Goal: Task Accomplishment & Management: Manage account settings

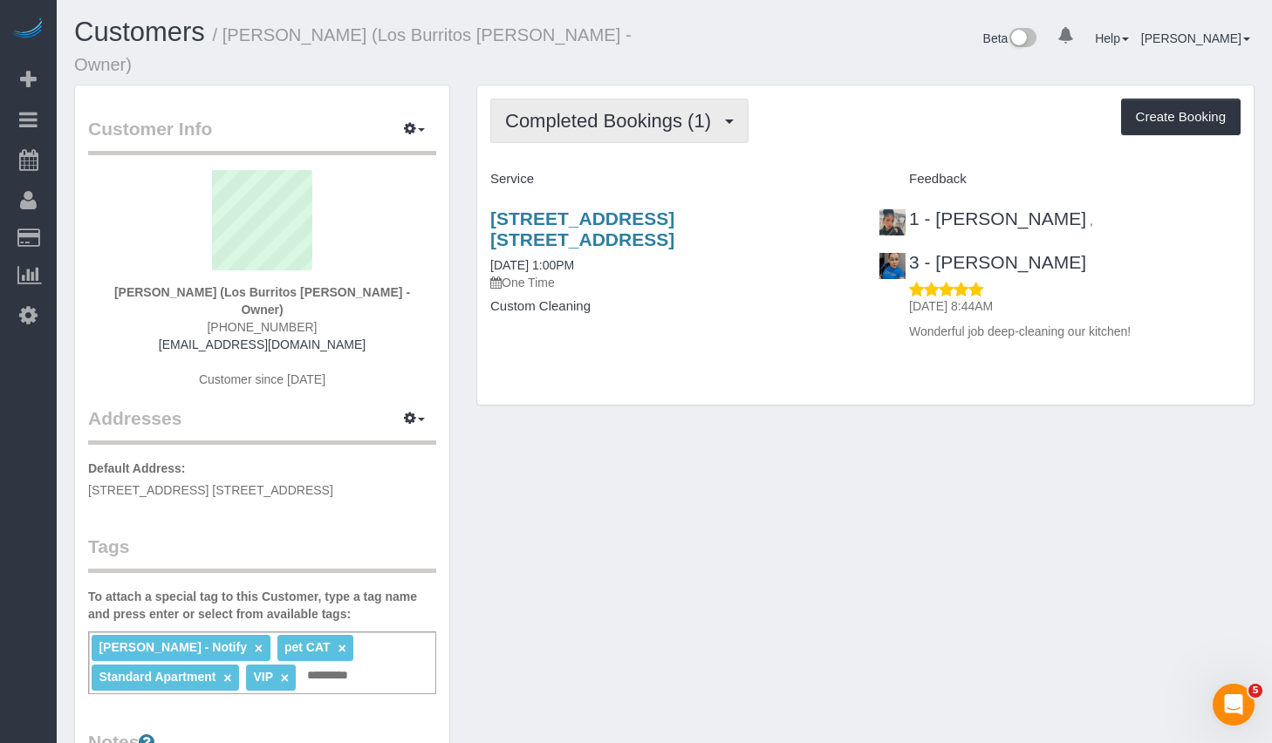
click at [636, 112] on button "Completed Bookings (1)" at bounding box center [619, 121] width 258 height 44
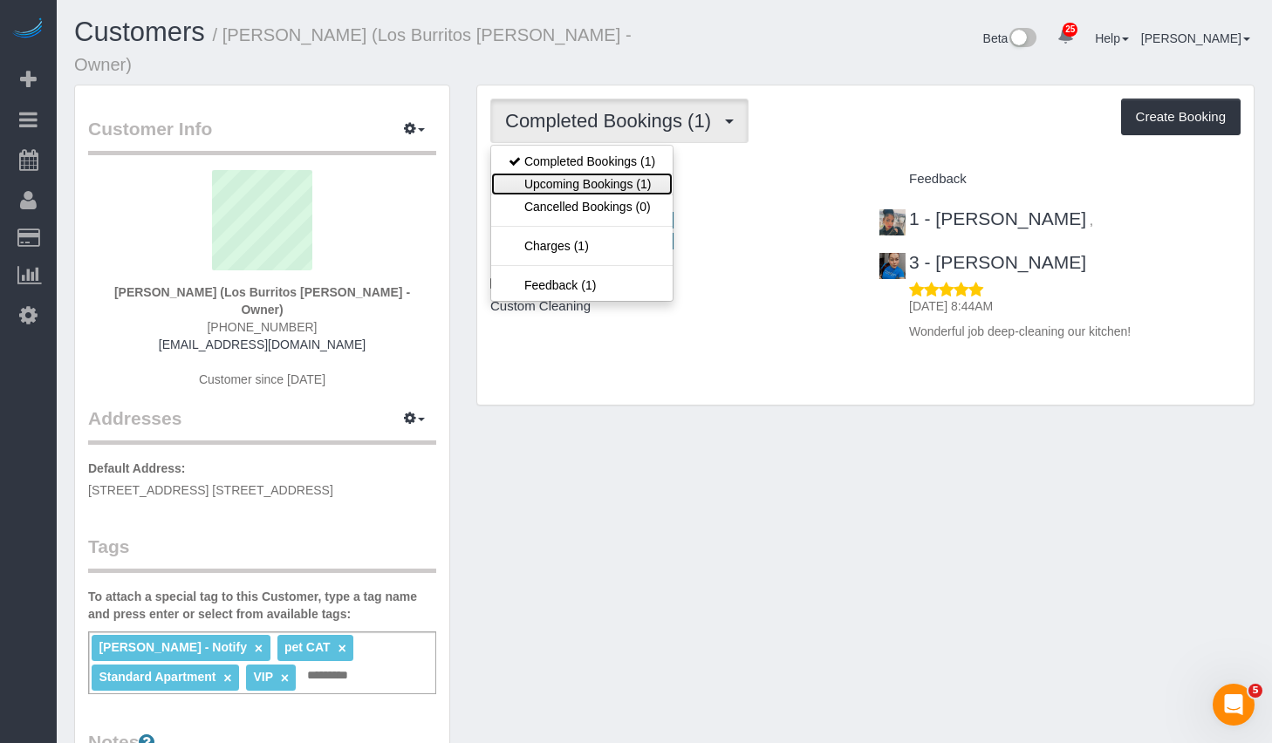
click at [605, 173] on link "Upcoming Bookings (1)" at bounding box center [581, 184] width 181 height 23
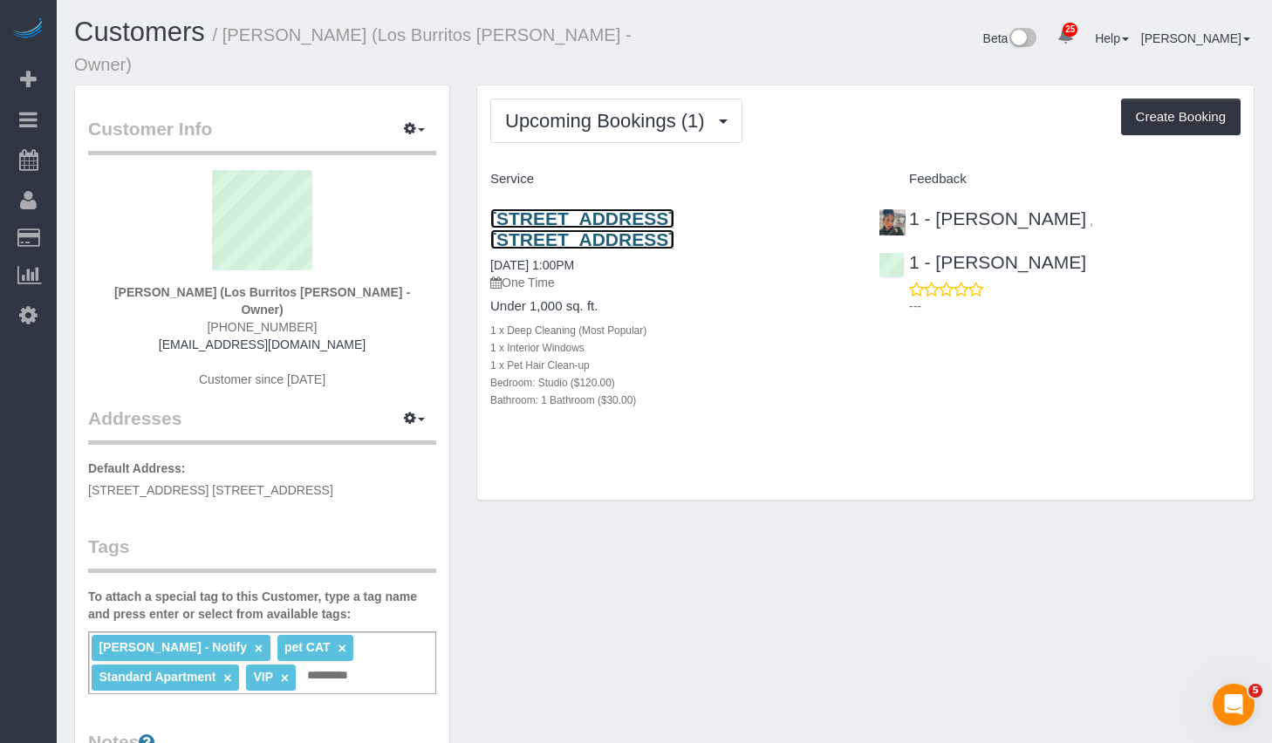
click at [597, 209] on link "275 Park Ave, Apt. 4j, Brooklyn, NY 11205" at bounding box center [582, 229] width 184 height 40
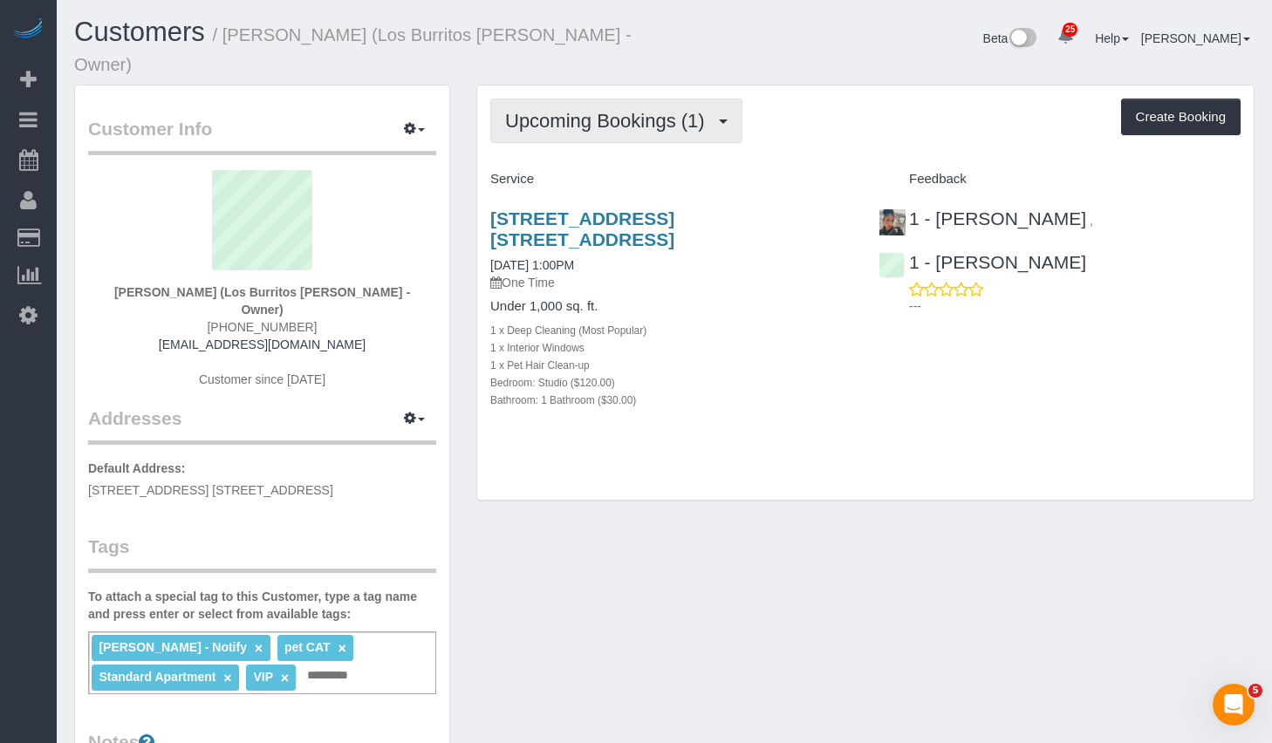
click at [537, 112] on button "Upcoming Bookings (1)" at bounding box center [616, 121] width 252 height 44
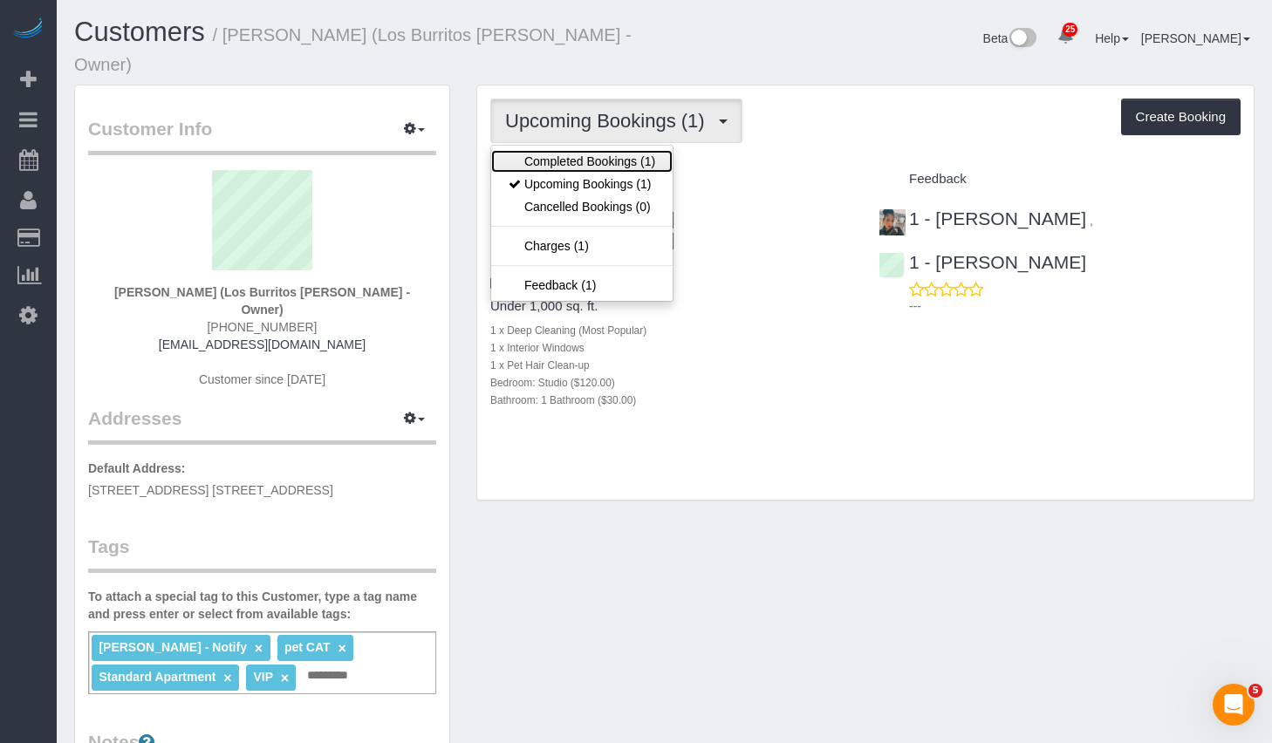
click at [543, 150] on link "Completed Bookings (1)" at bounding box center [581, 161] width 181 height 23
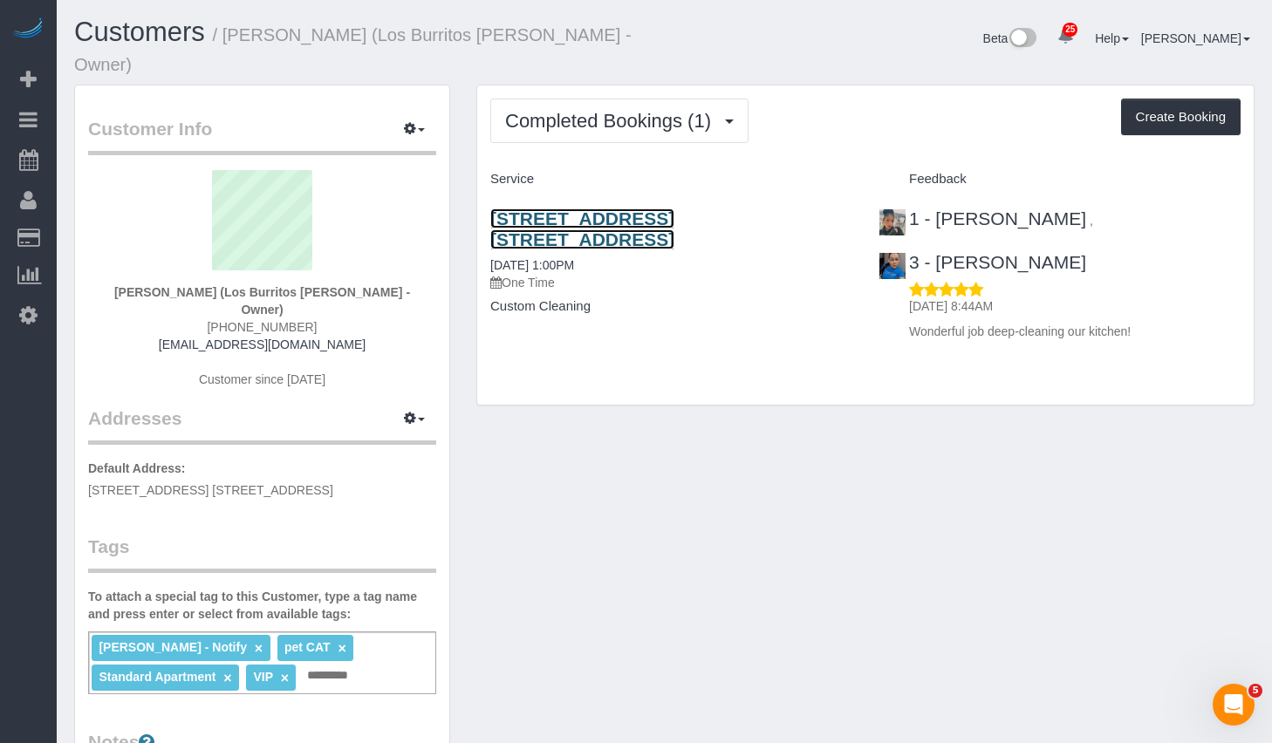
click at [530, 209] on link "275 Park Ave, Apt. 4j, Brooklyn, NY 11205" at bounding box center [582, 229] width 184 height 40
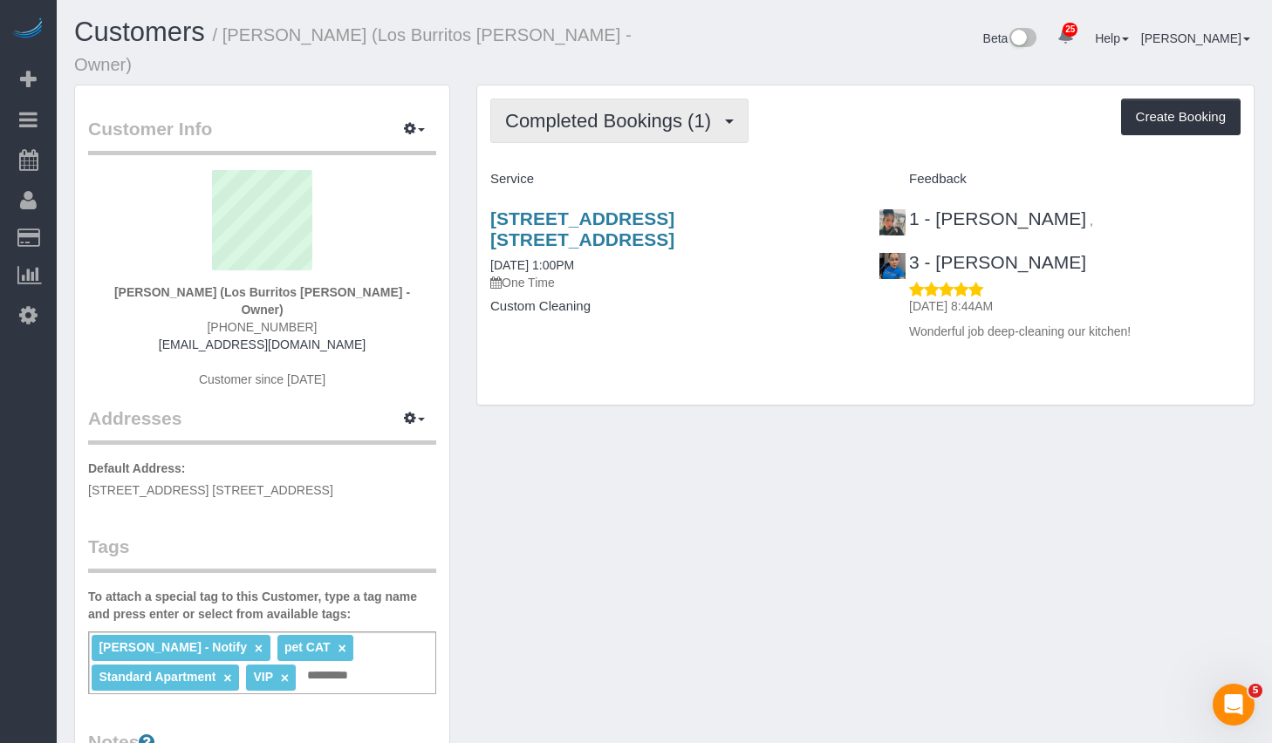
click at [592, 110] on span "Completed Bookings (1)" at bounding box center [612, 121] width 215 height 22
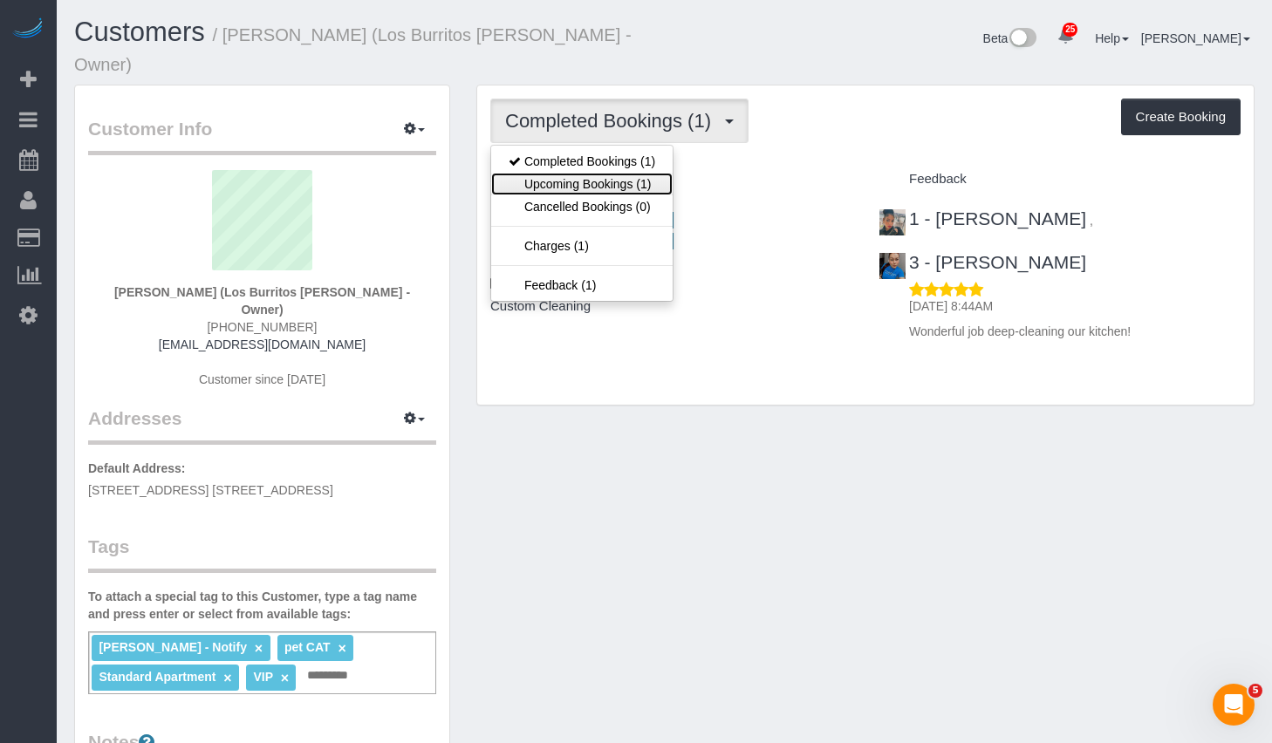
click at [564, 173] on link "Upcoming Bookings (1)" at bounding box center [581, 184] width 181 height 23
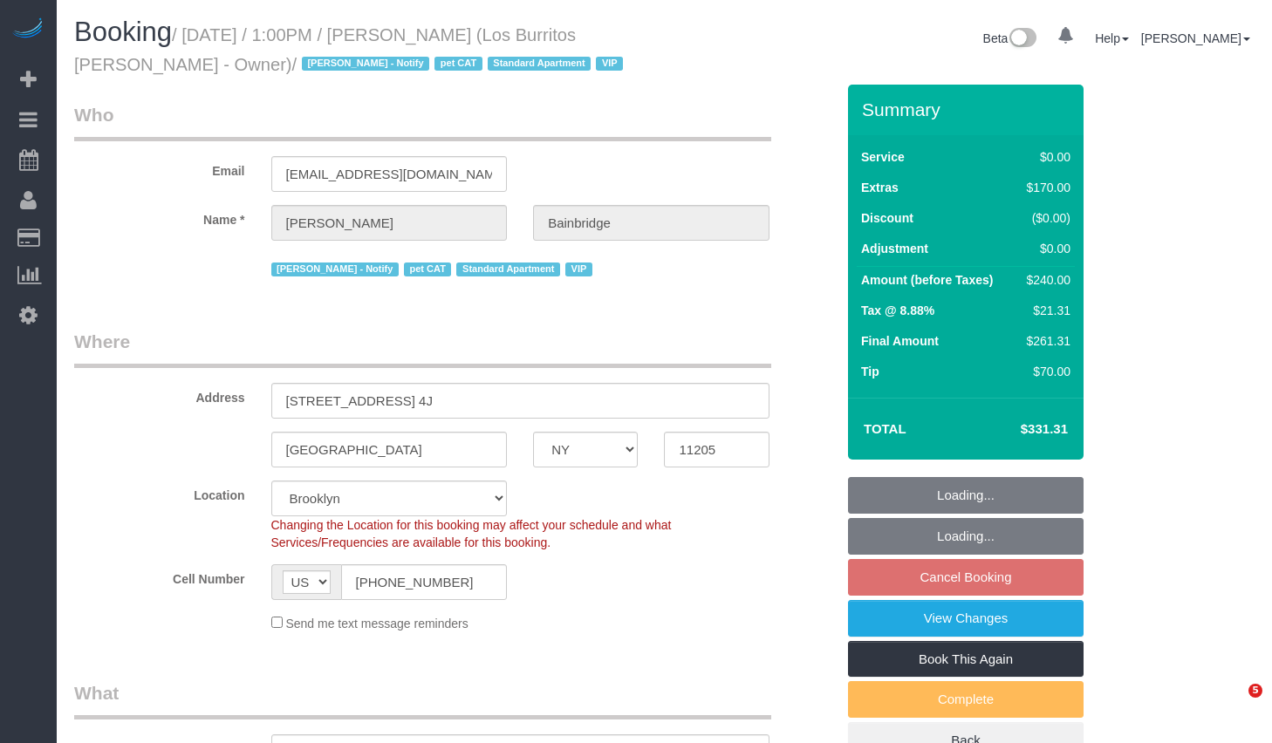
select select "NY"
select select "number:89"
select select "number:90"
select select "number:14"
select select "number:5"
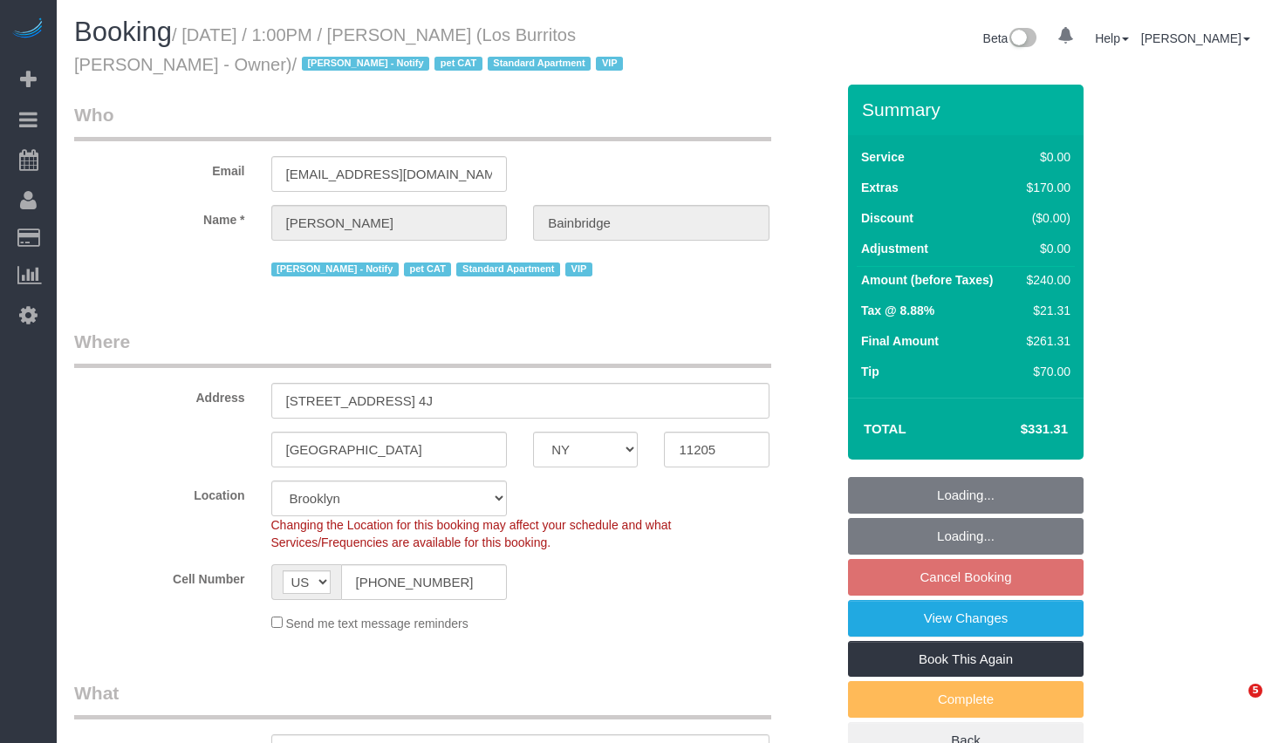
select select "spot4"
select select "object:1090"
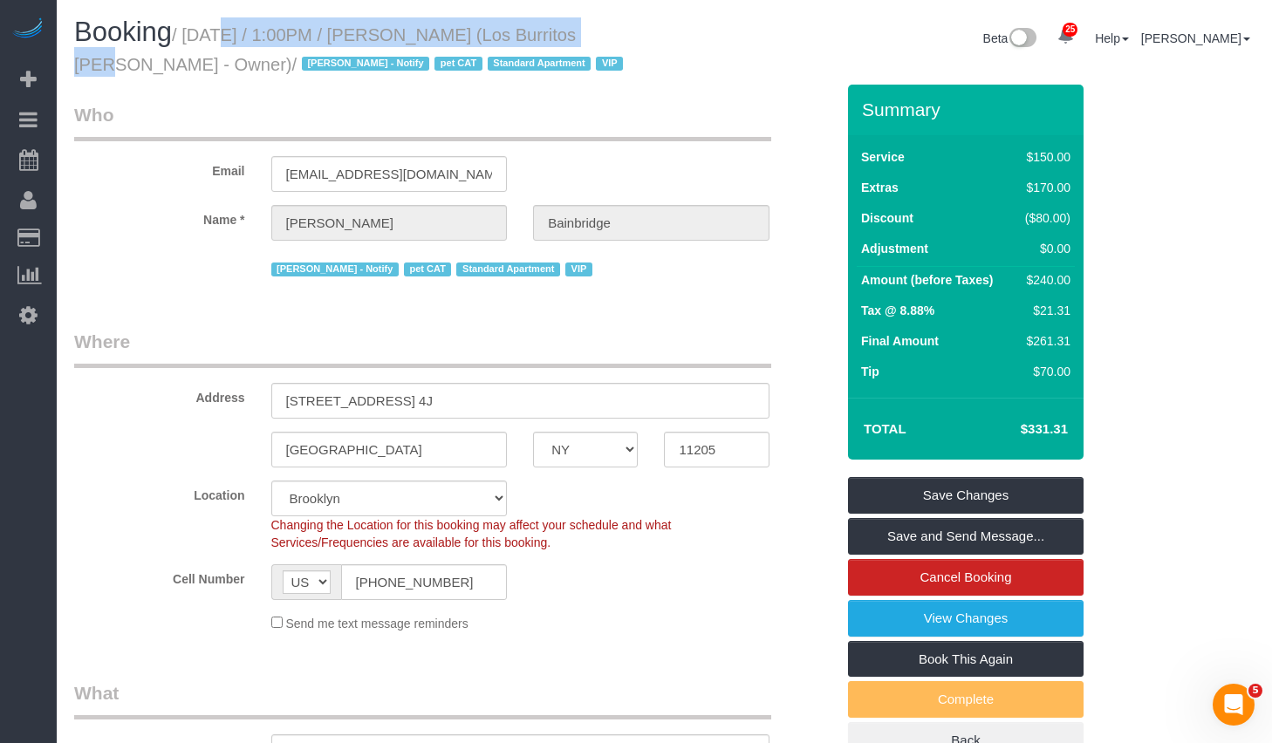
drag, startPoint x: 197, startPoint y: 37, endPoint x: 574, endPoint y: 38, distance: 376.9
click at [574, 38] on small "/ September 24, 2025 / 1:00PM / Julia Bainbridge (Los Burritos Juarez - Owner) …" at bounding box center [351, 49] width 554 height 49
copy small "September 24, 2025 / 1:00PM / Julia Bainbridge"
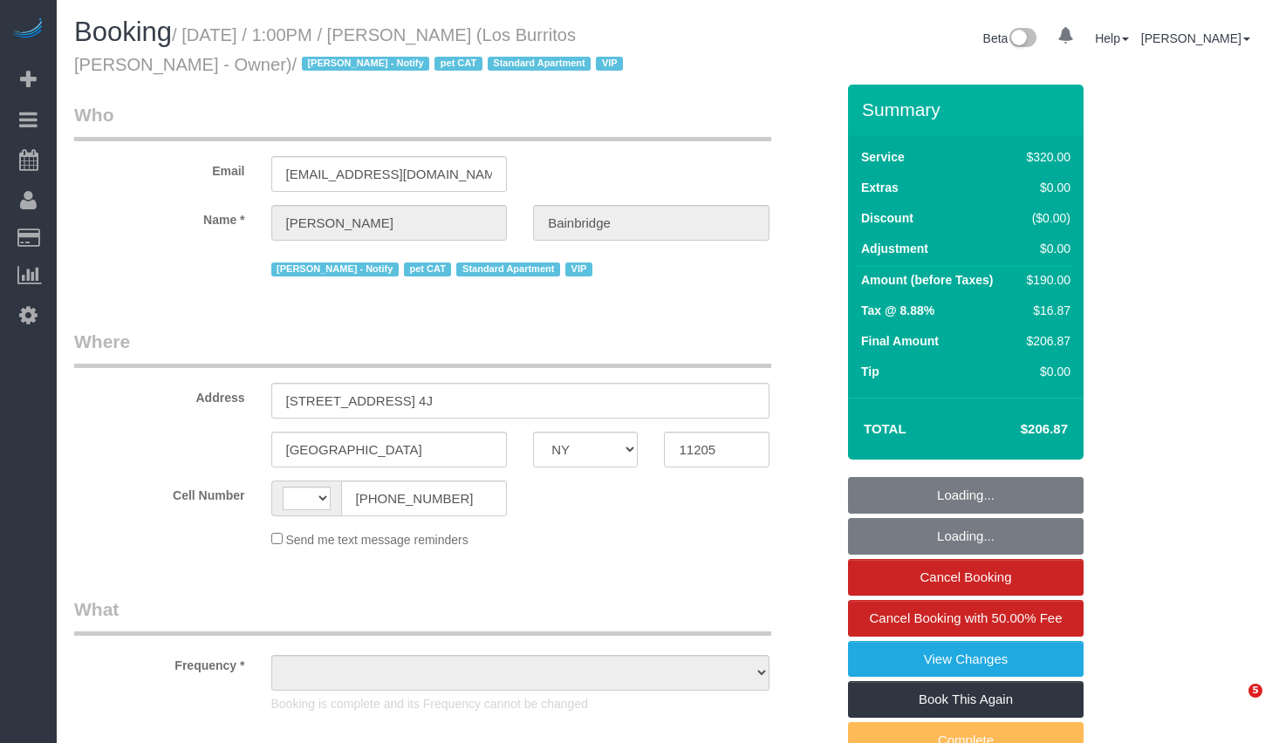
select select "NY"
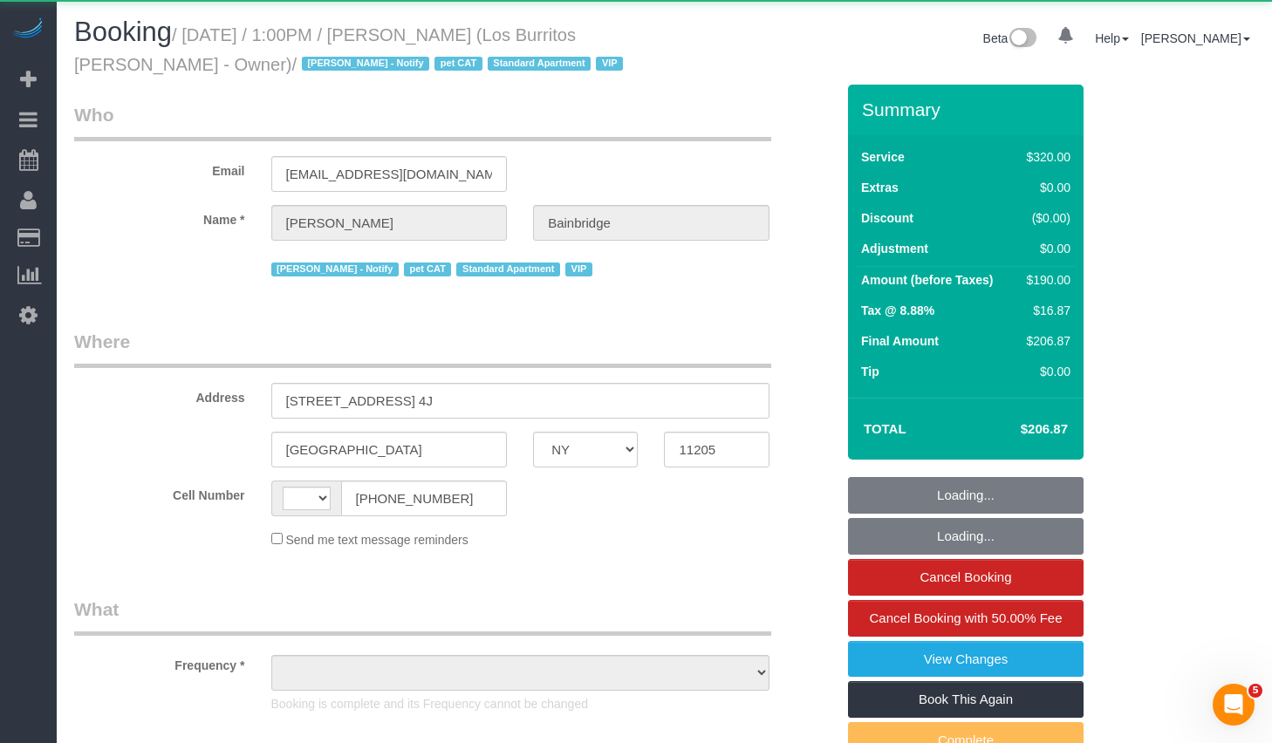
select select "string:[GEOGRAPHIC_DATA]"
select select "object:842"
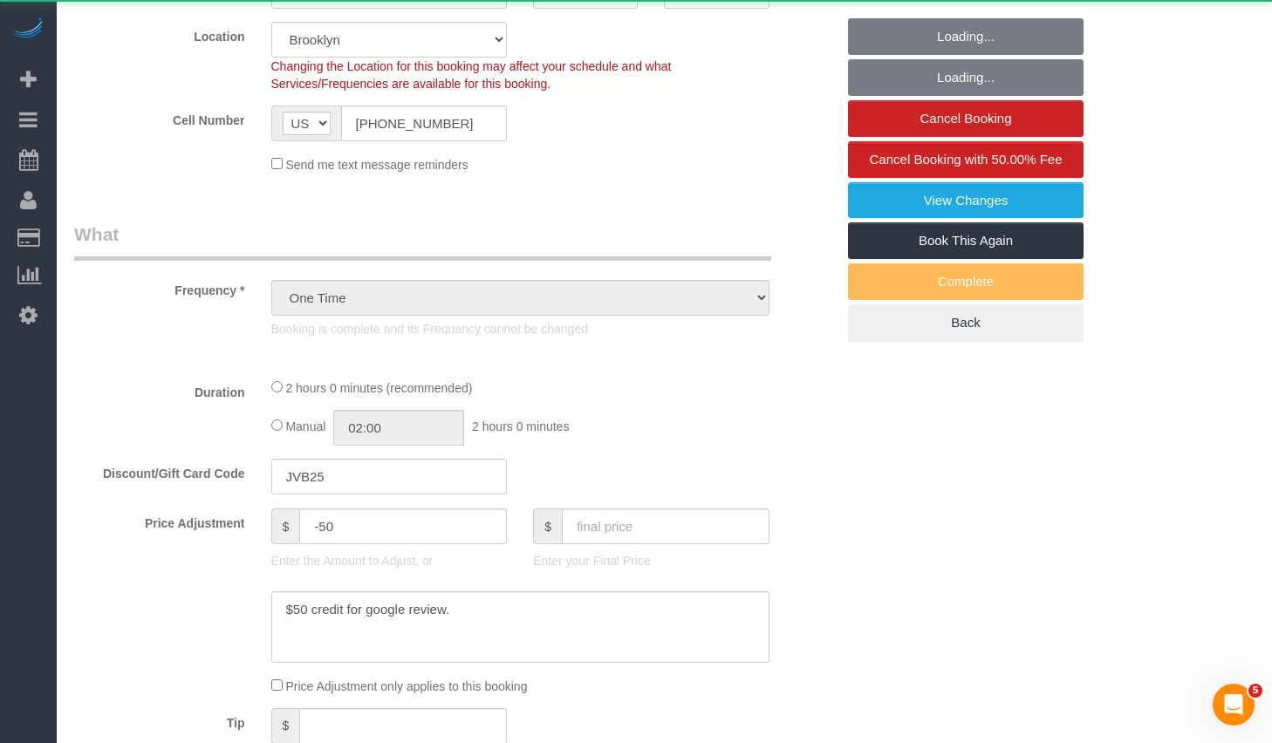
select select "string:stripe-pm_1S41pe4VGloSiKo7DXQ3GHKL"
select select "2"
select select "spot1"
select select "number:89"
select select "number:90"
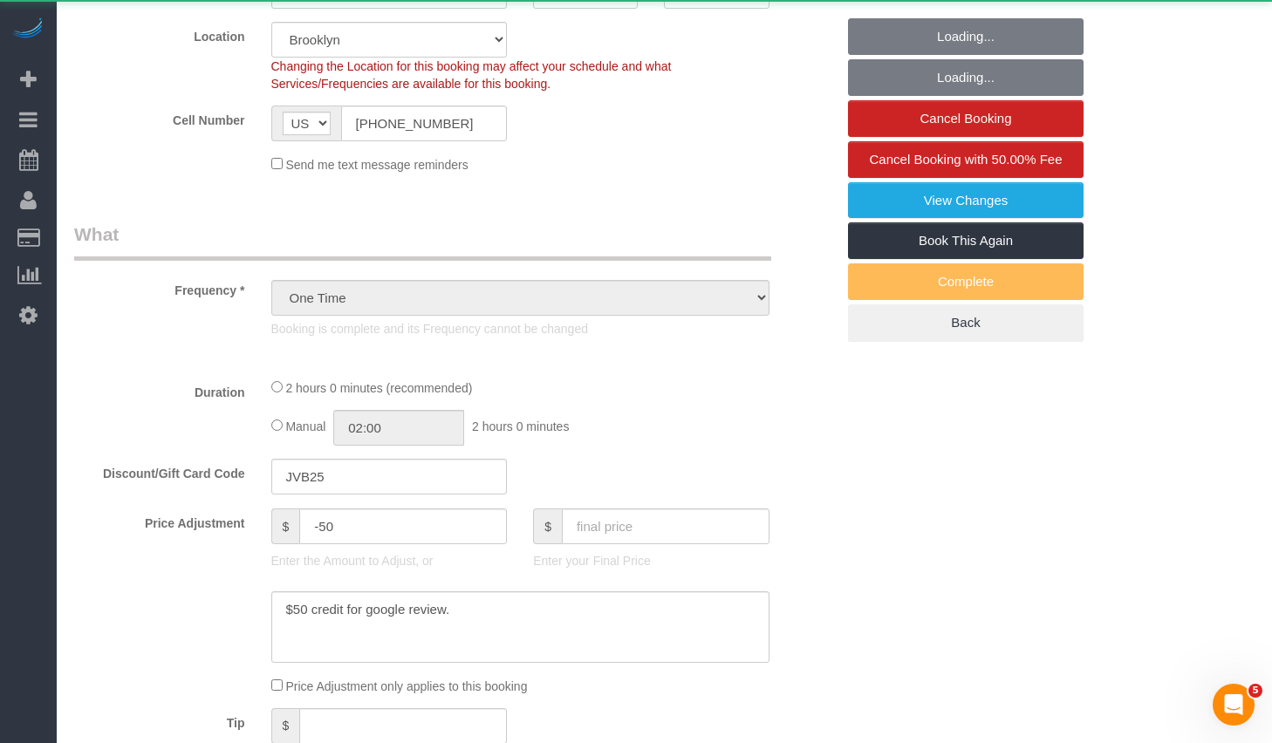
select select "number:14"
select select "number:5"
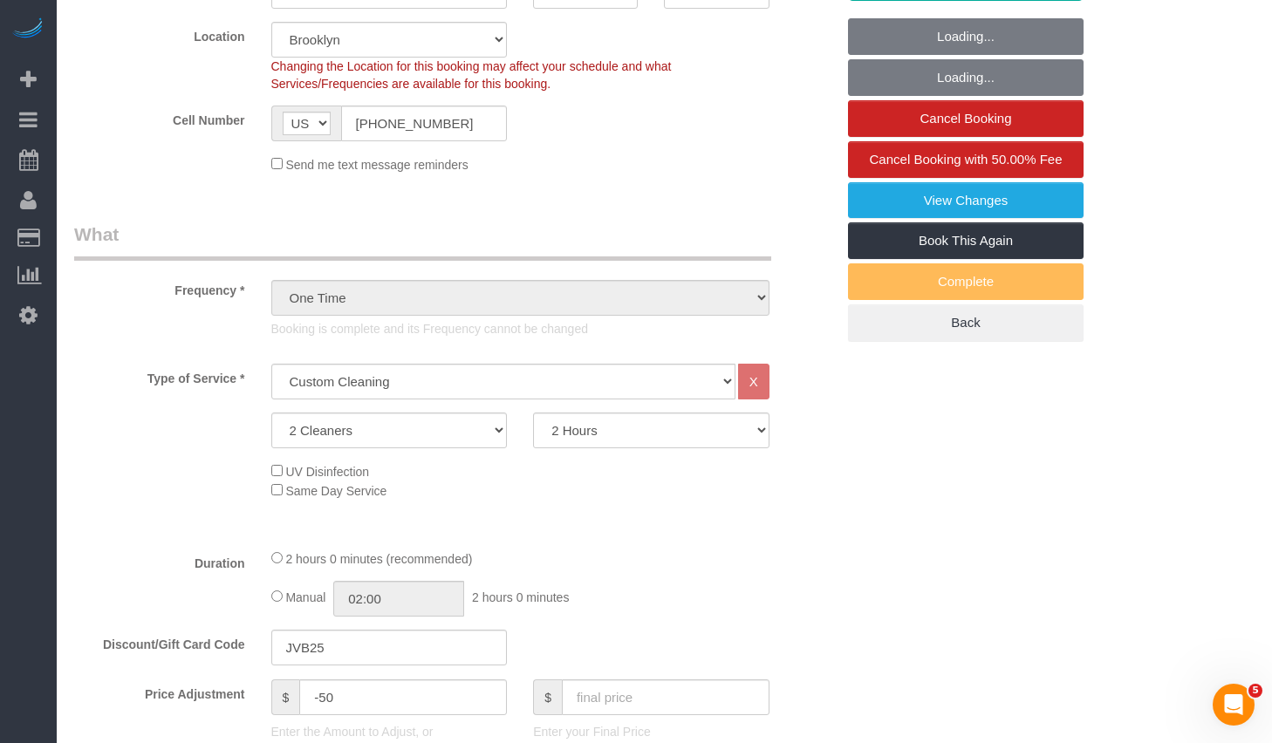
scroll to position [854, 0]
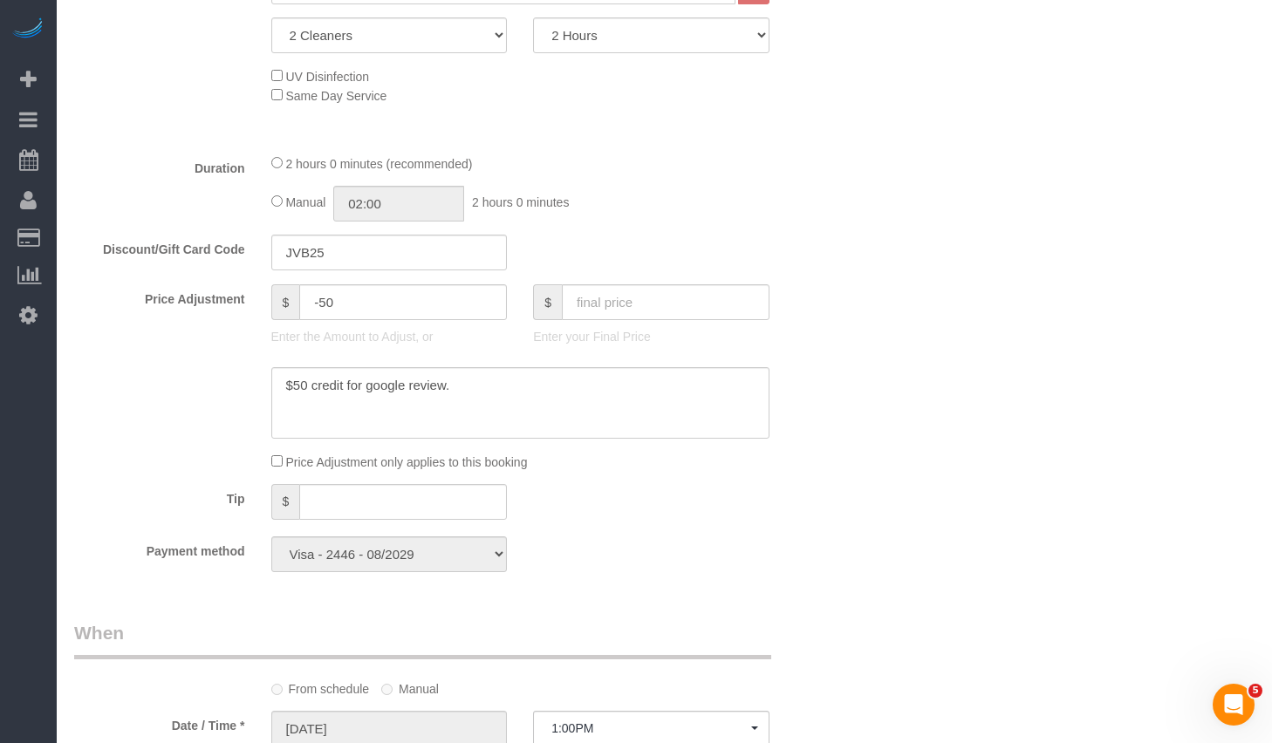
select select "object:1527"
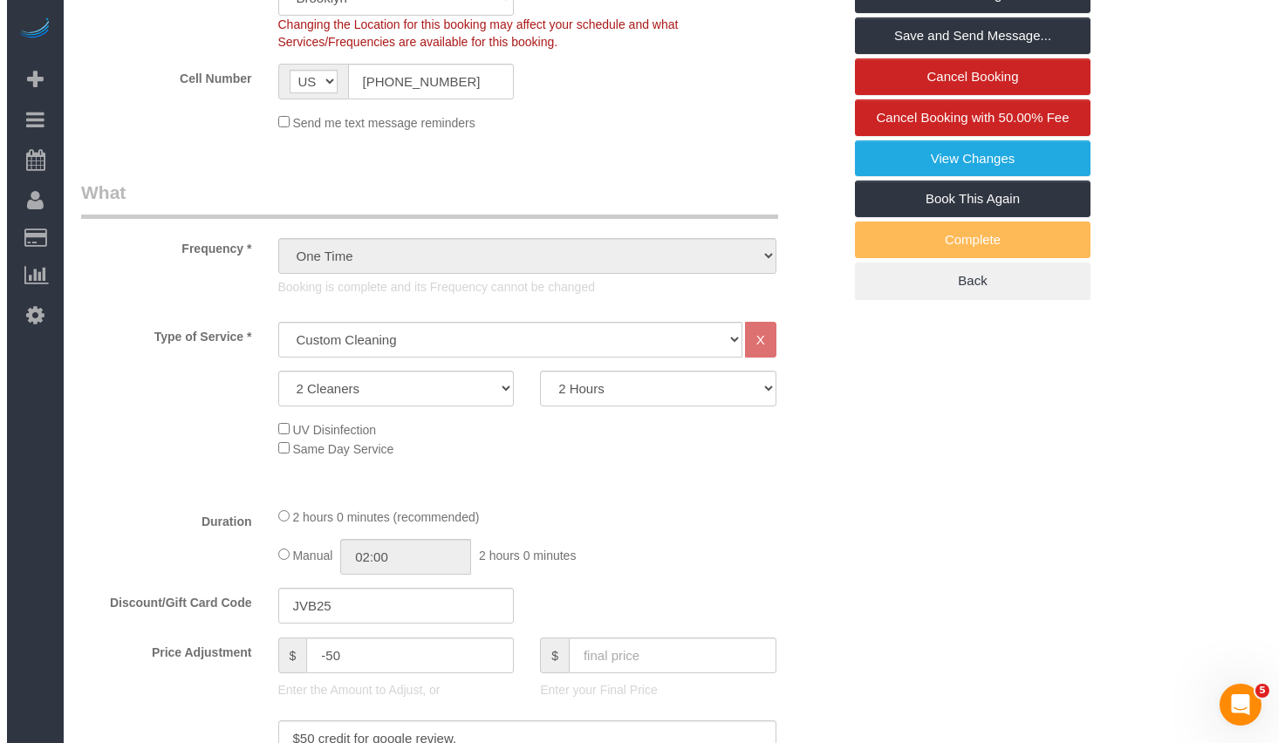
scroll to position [432, 0]
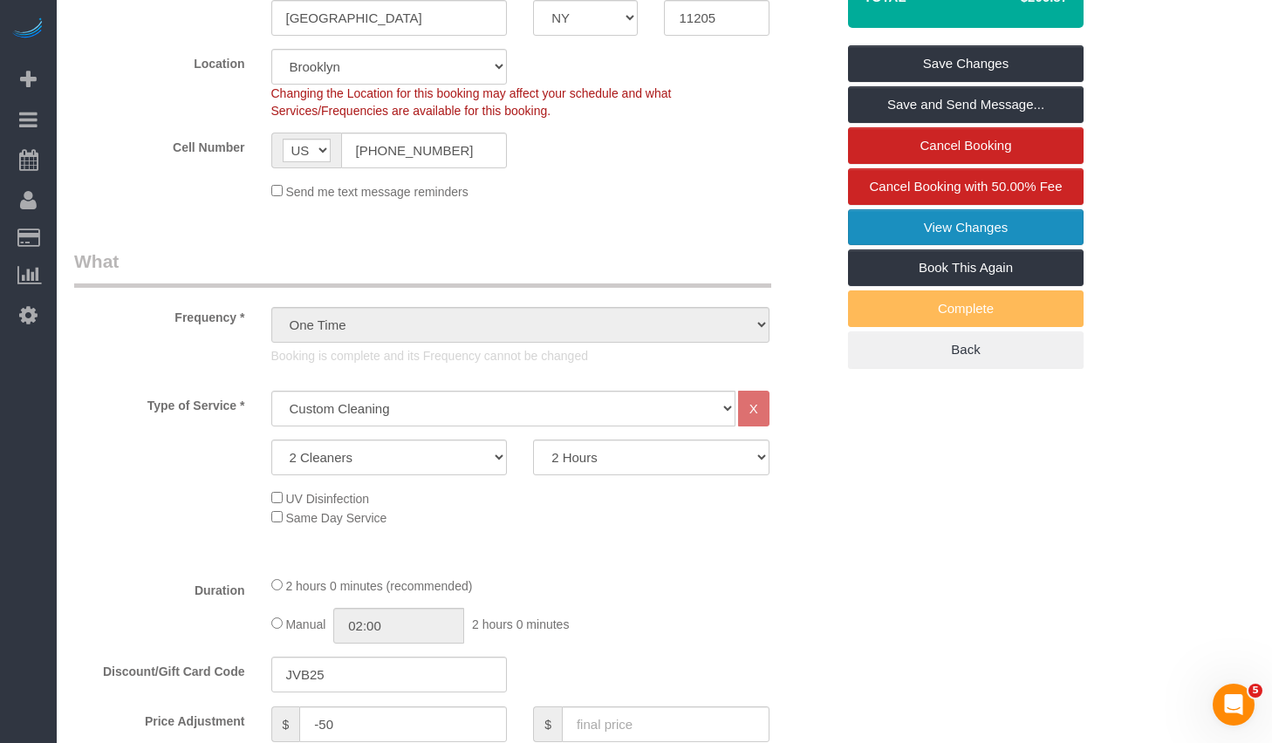
click at [961, 229] on link "View Changes" at bounding box center [966, 227] width 236 height 37
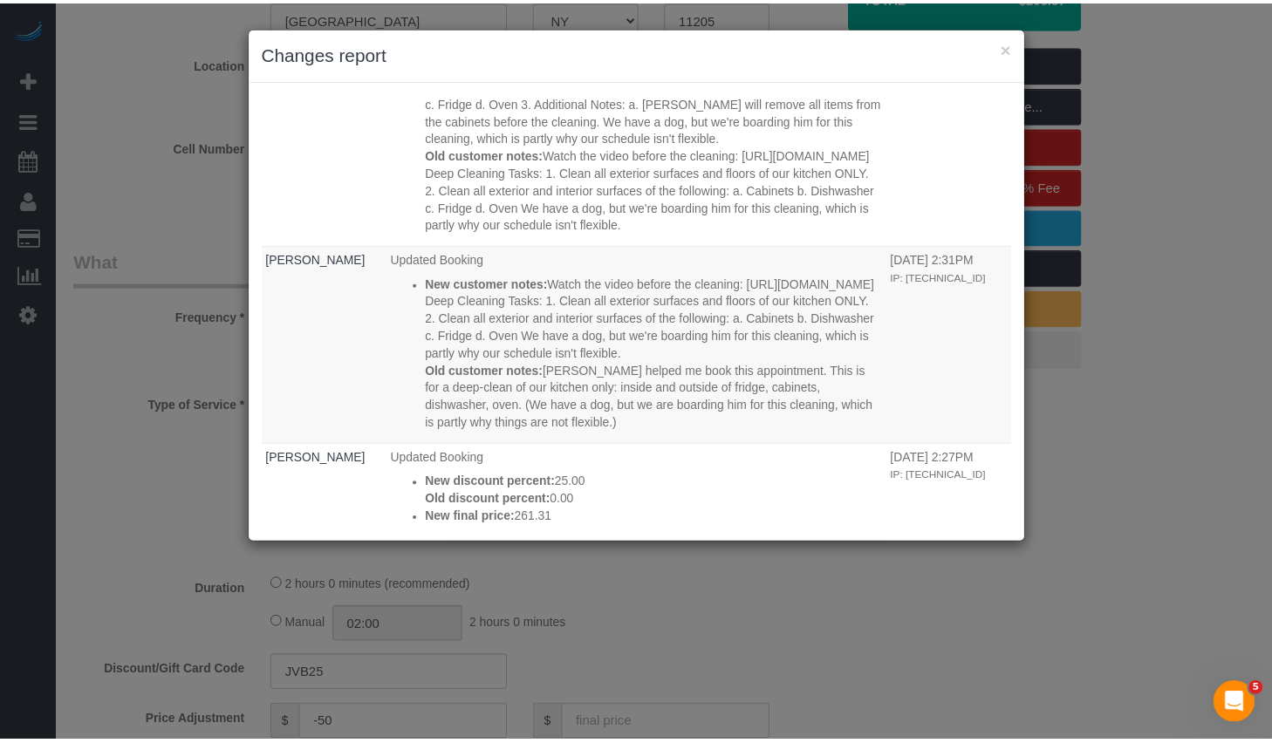
scroll to position [1860, 0]
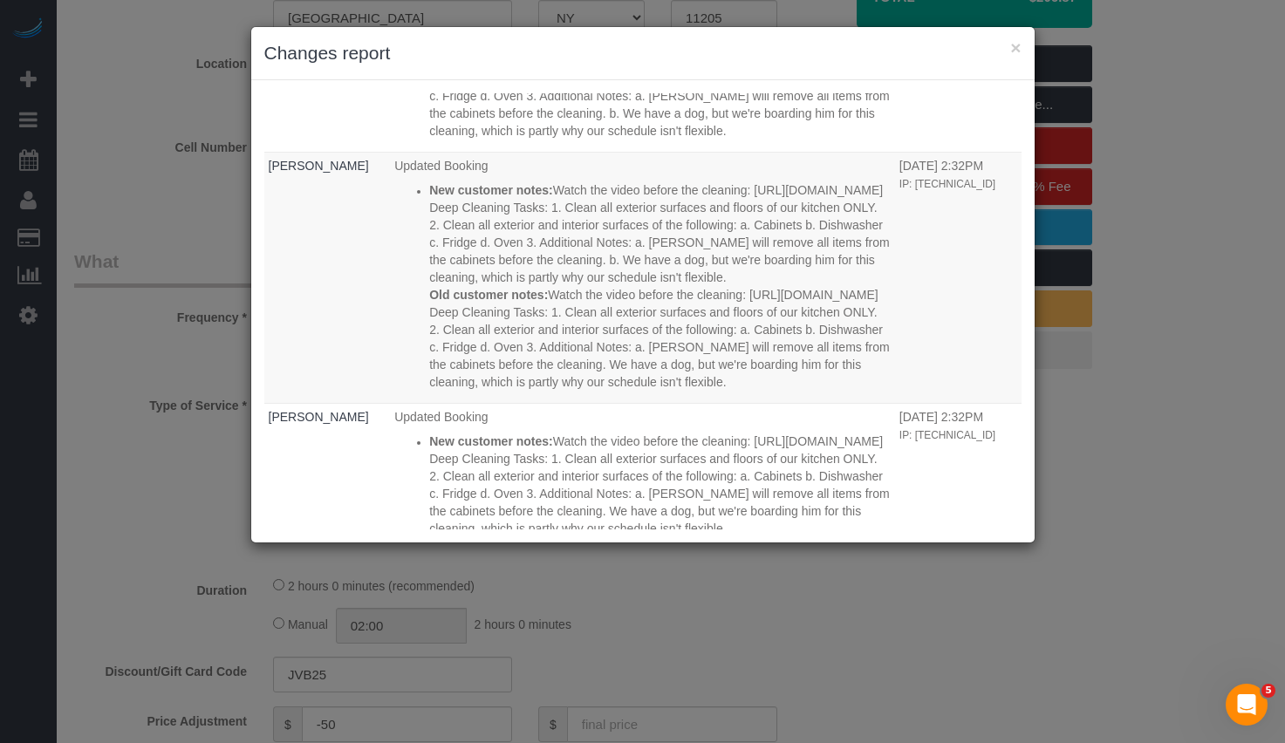
click at [1022, 47] on div "× Changes report" at bounding box center [642, 53] width 783 height 53
click at [1016, 48] on button "×" at bounding box center [1015, 47] width 10 height 18
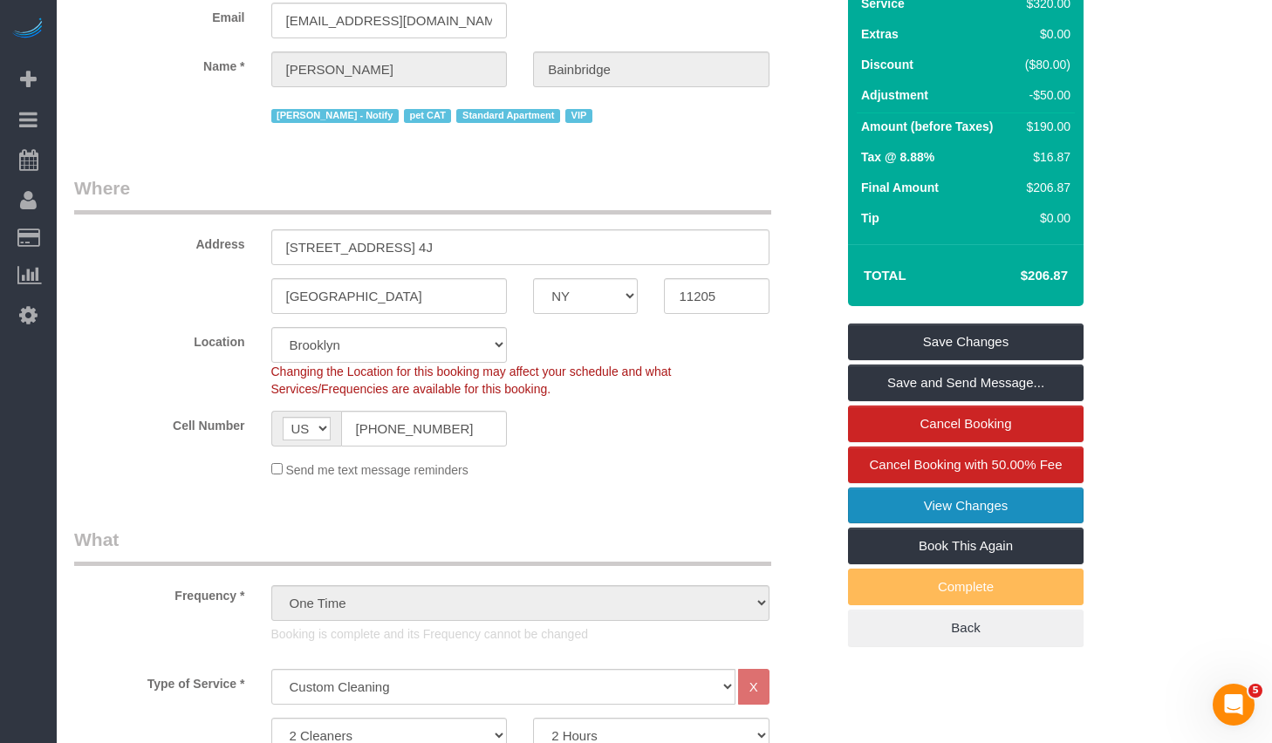
scroll to position [0, 0]
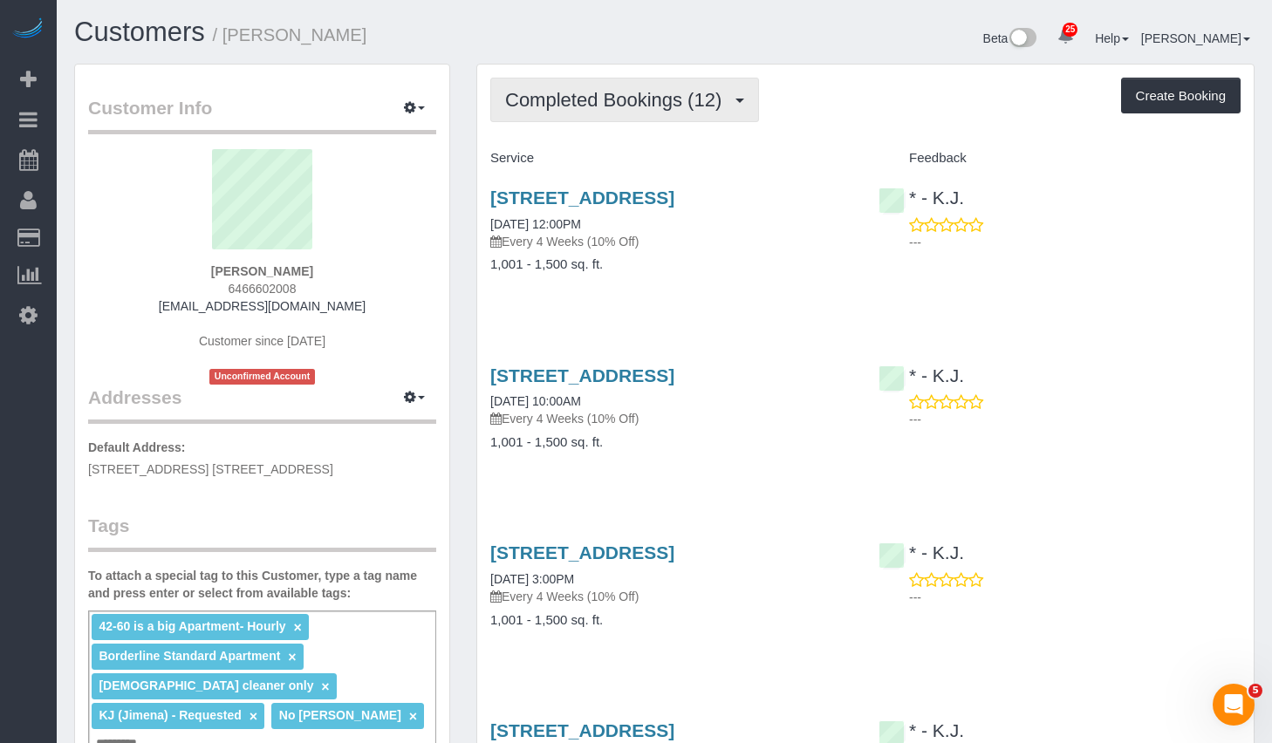
click at [616, 97] on span "Completed Bookings (12)" at bounding box center [617, 100] width 225 height 22
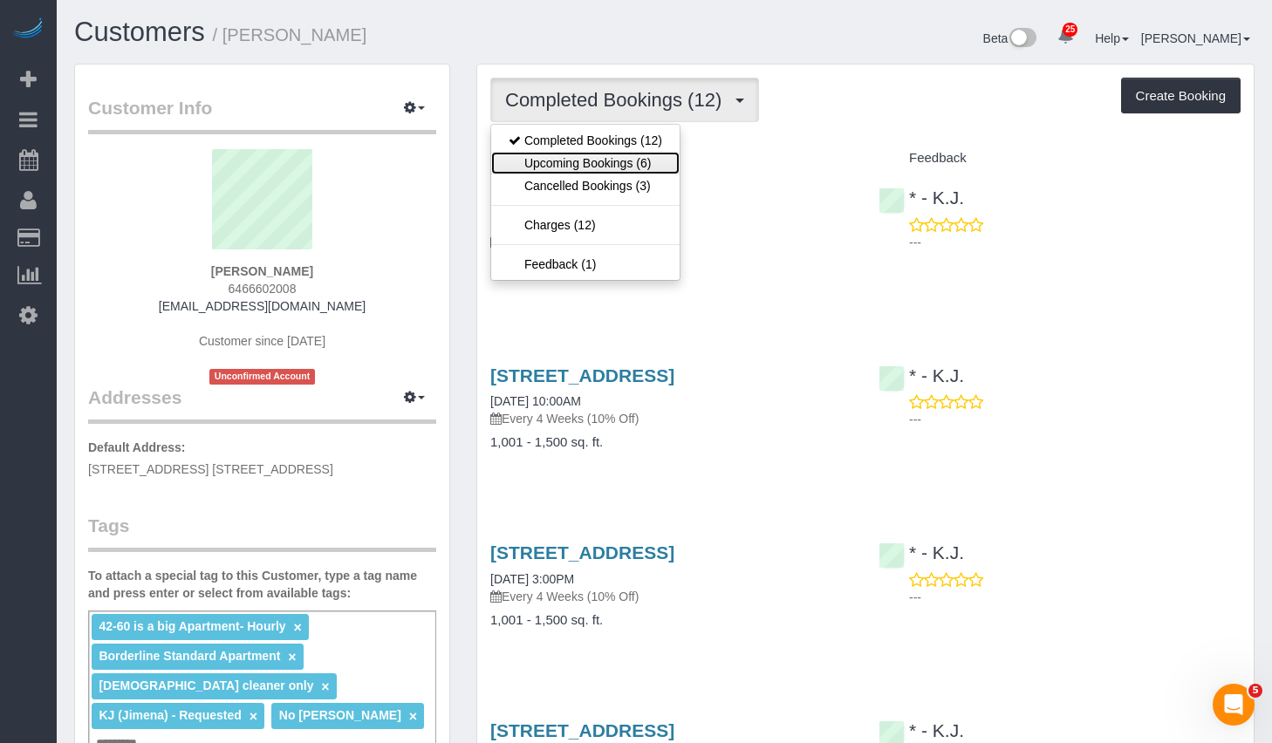
click at [588, 158] on link "Upcoming Bookings (6)" at bounding box center [585, 163] width 188 height 23
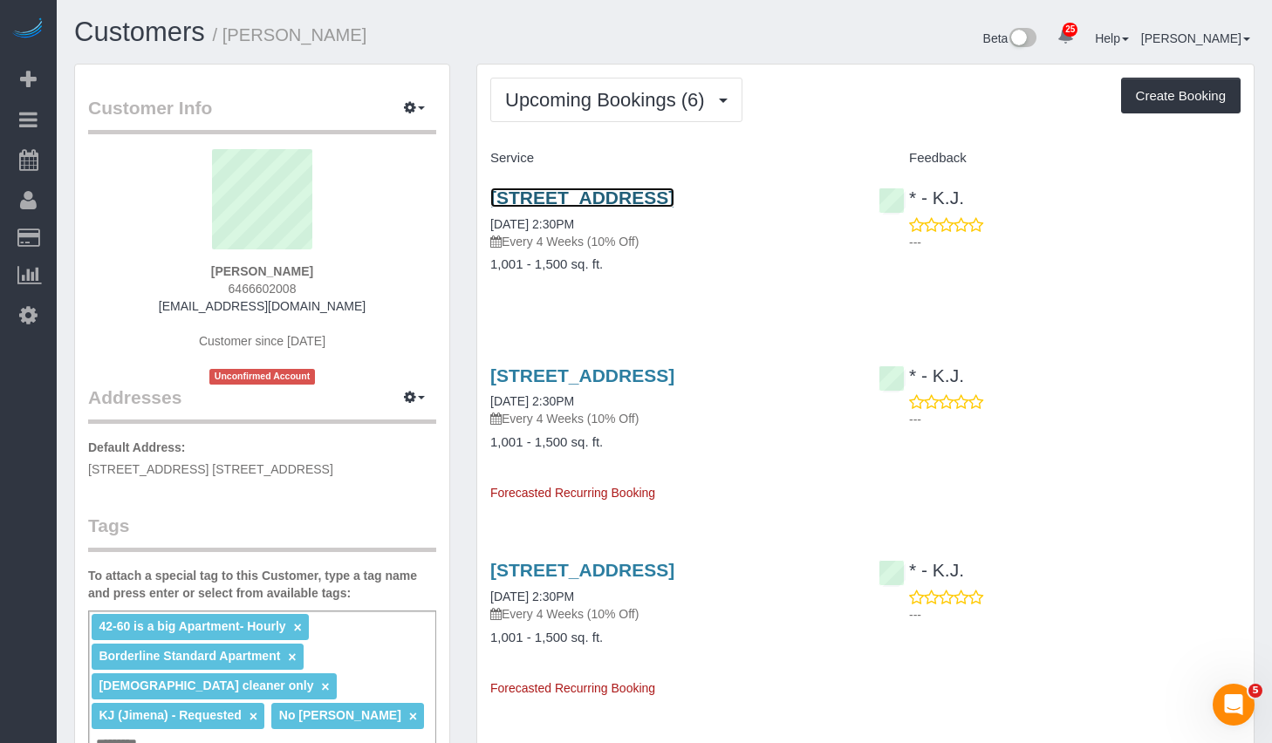
click at [643, 195] on link "42-60 Crescent Street, Apt 8d, Long Island City, NY 11101" at bounding box center [582, 198] width 184 height 20
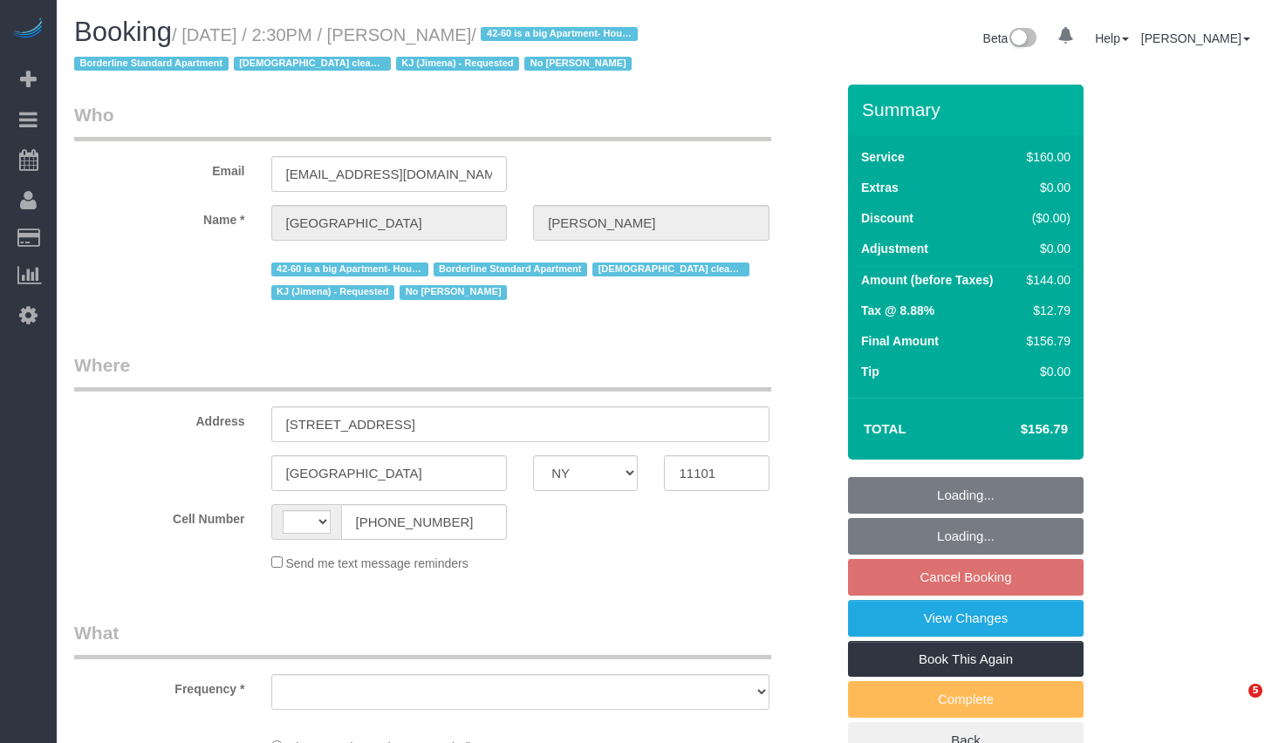
select select "NY"
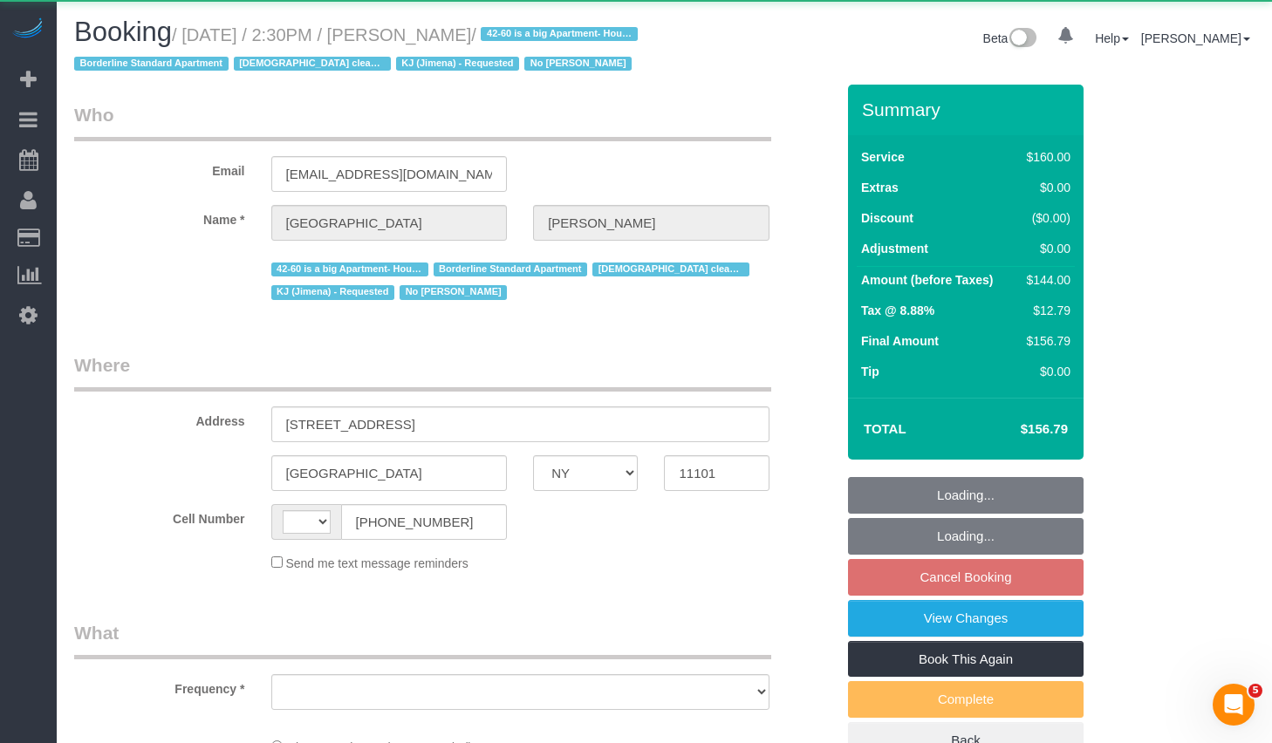
select select "string:[GEOGRAPHIC_DATA]"
select select "object:831"
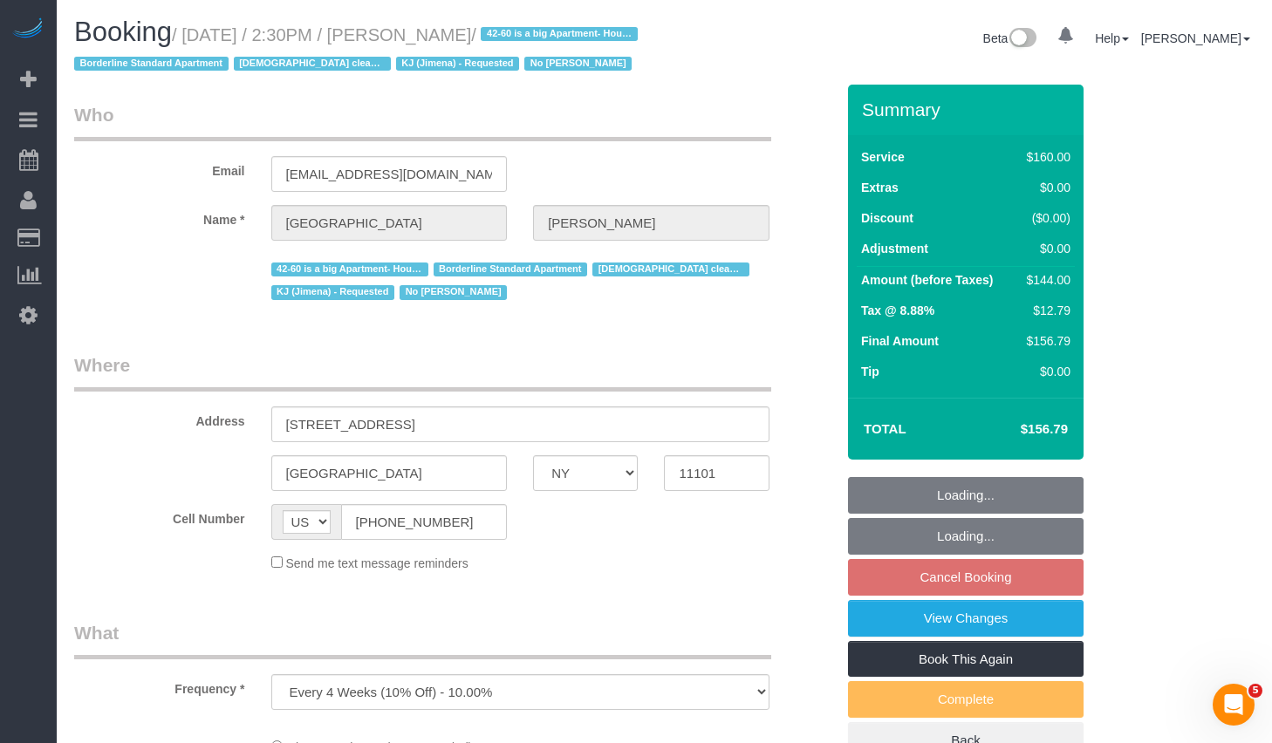
select select "string:stripe-pm_1Pgapu4VGloSiKo7IXwbwPDU"
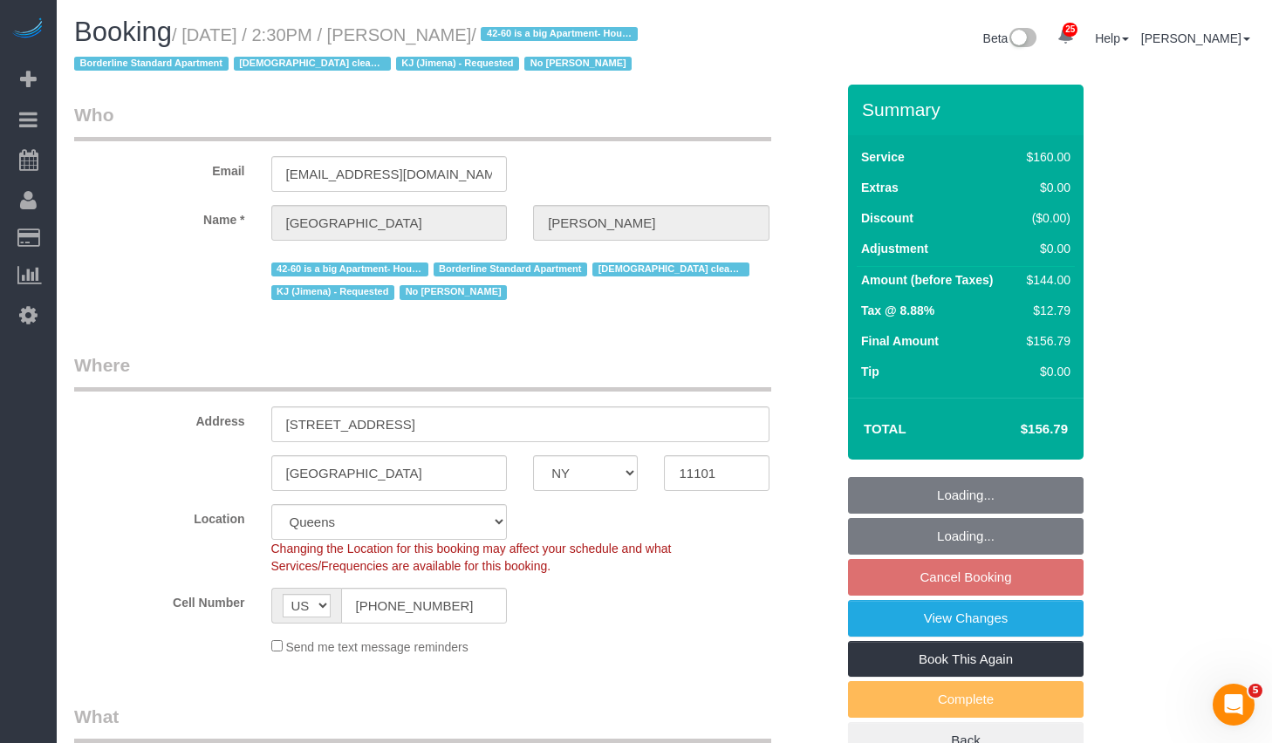
select select "number:89"
select select "number:90"
select select "number:15"
select select "number:7"
select select "object:1475"
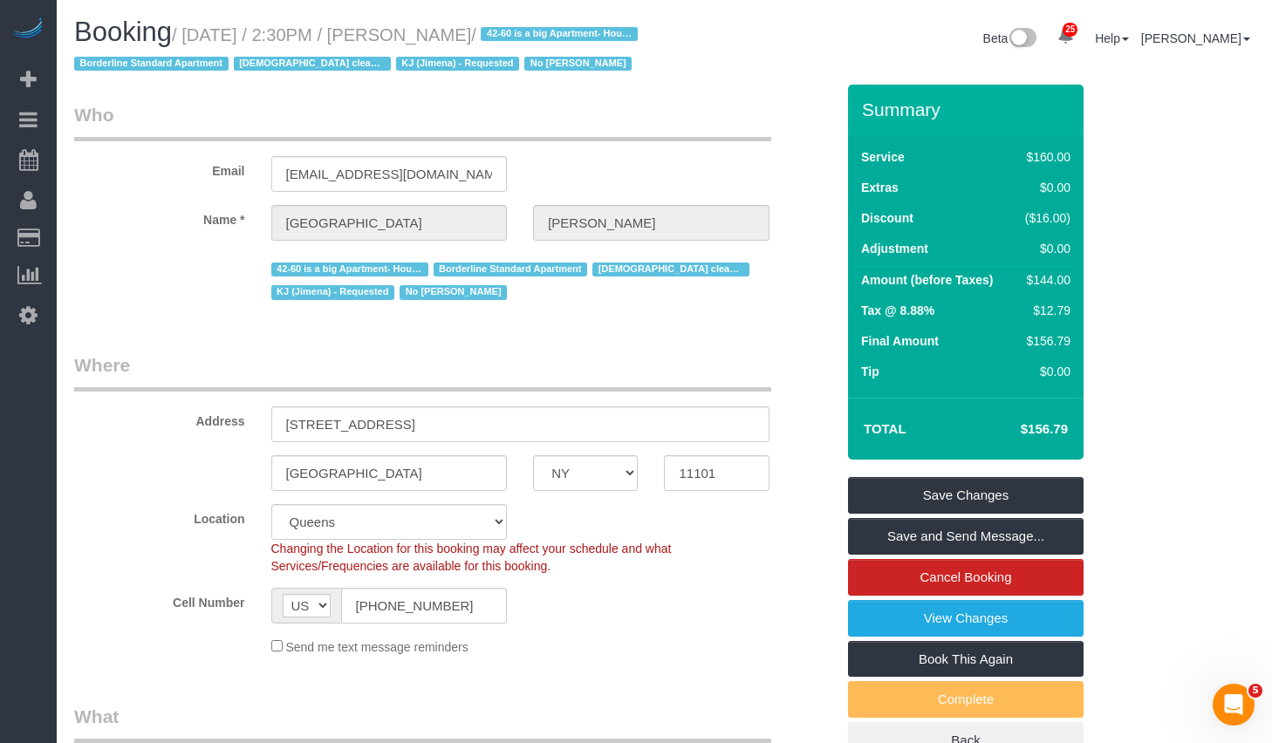
drag, startPoint x: 195, startPoint y: 34, endPoint x: 558, endPoint y: 37, distance: 363.8
click at [558, 37] on small "/ [DATE] / 2:30PM / [PERSON_NAME] / 42-60 is a big Apartment- Hourly Borderline…" at bounding box center [358, 49] width 569 height 49
copy small "[DATE] / 2:30PM / [PERSON_NAME]"
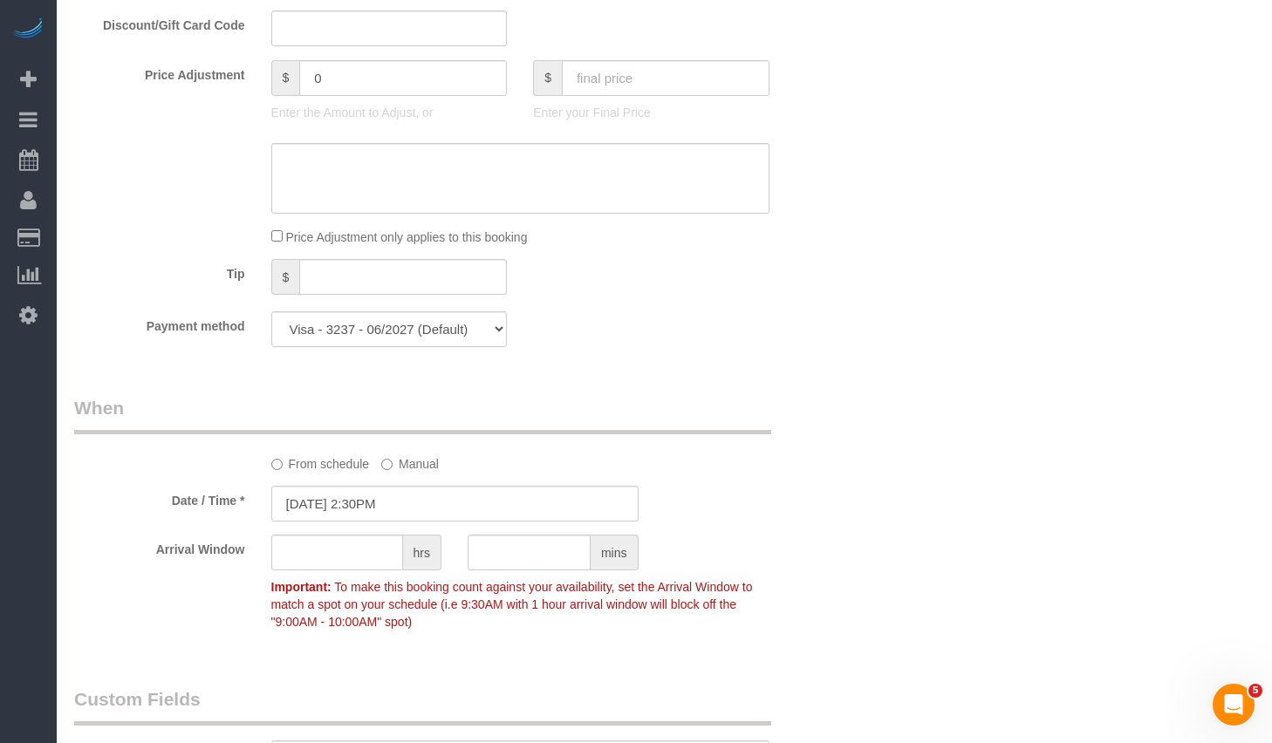
scroll to position [1354, 0]
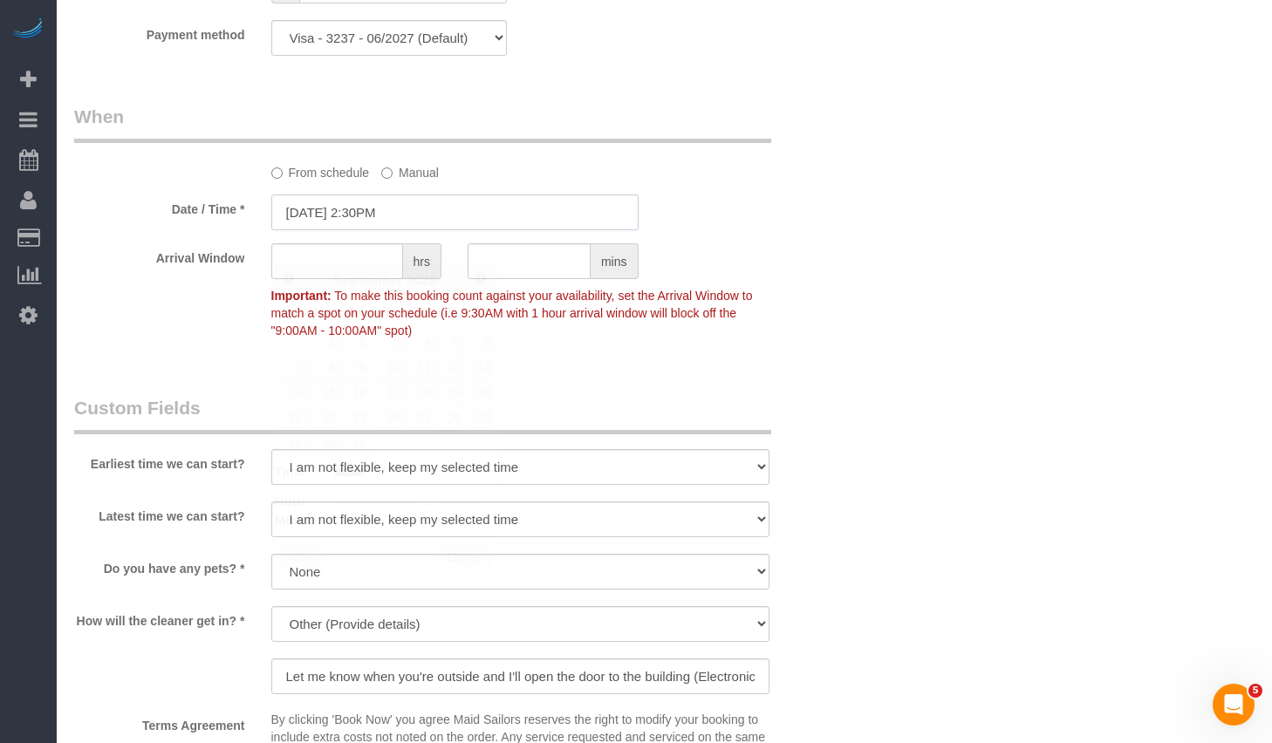
click at [305, 230] on input "[DATE] 2:30PM" at bounding box center [454, 213] width 367 height 36
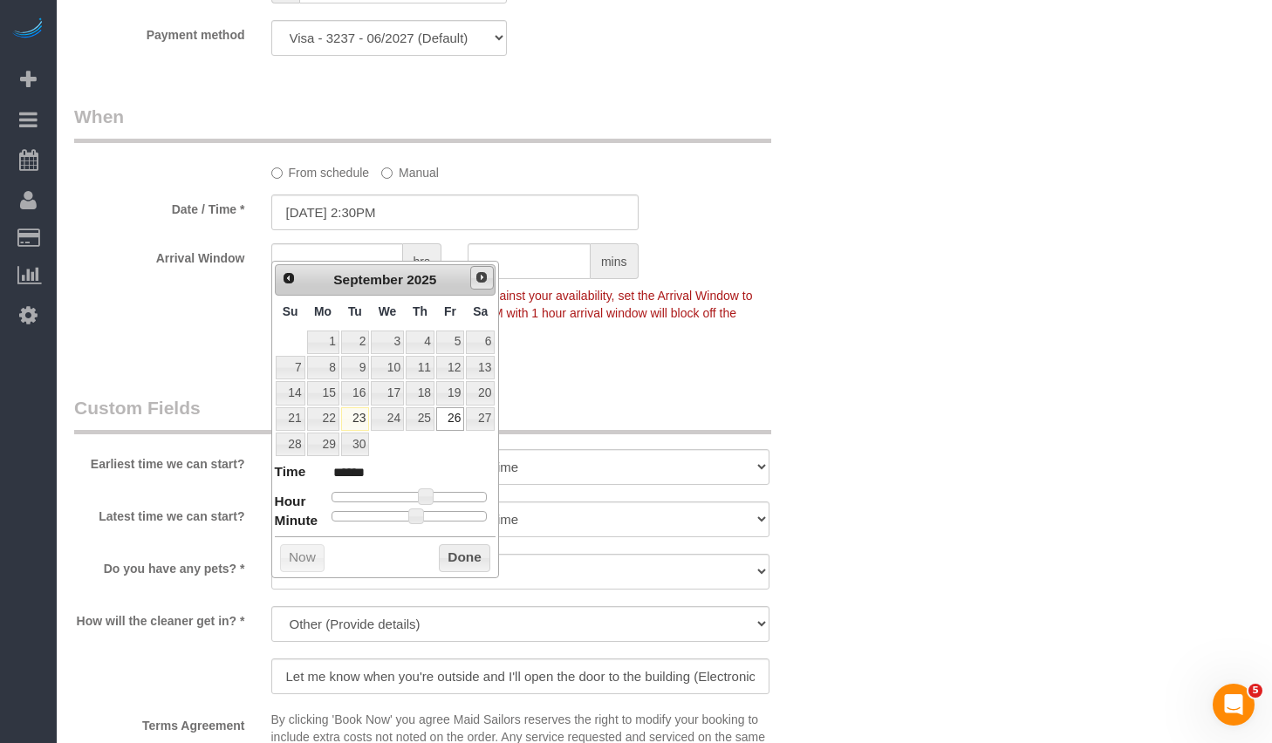
click at [480, 280] on span "Next" at bounding box center [482, 277] width 14 height 14
click at [449, 394] on link "17" at bounding box center [450, 393] width 28 height 24
type input "[DATE] 2:30PM"
click at [872, 414] on div "Who Email [EMAIL_ADDRESS][DOMAIN_NAME] Name * [GEOGRAPHIC_DATA][PERSON_NAME] 42…" at bounding box center [664, 110] width 1180 height 2759
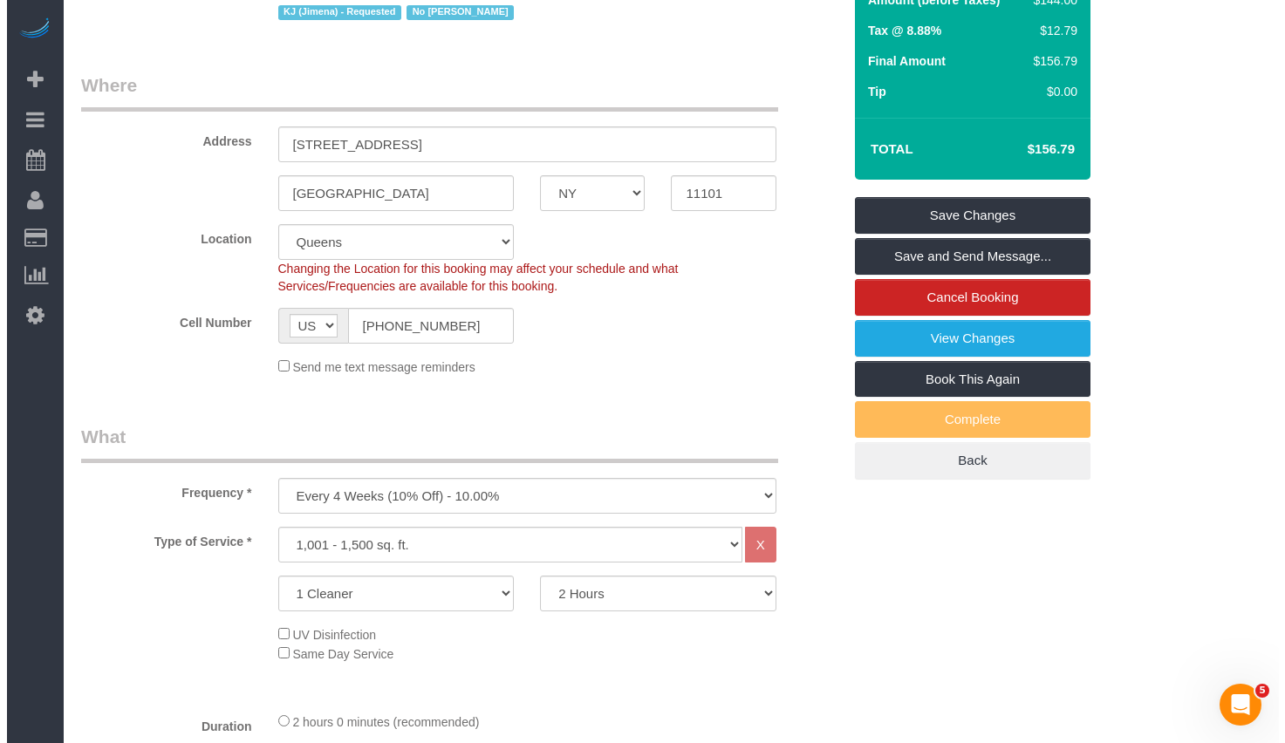
scroll to position [0, 0]
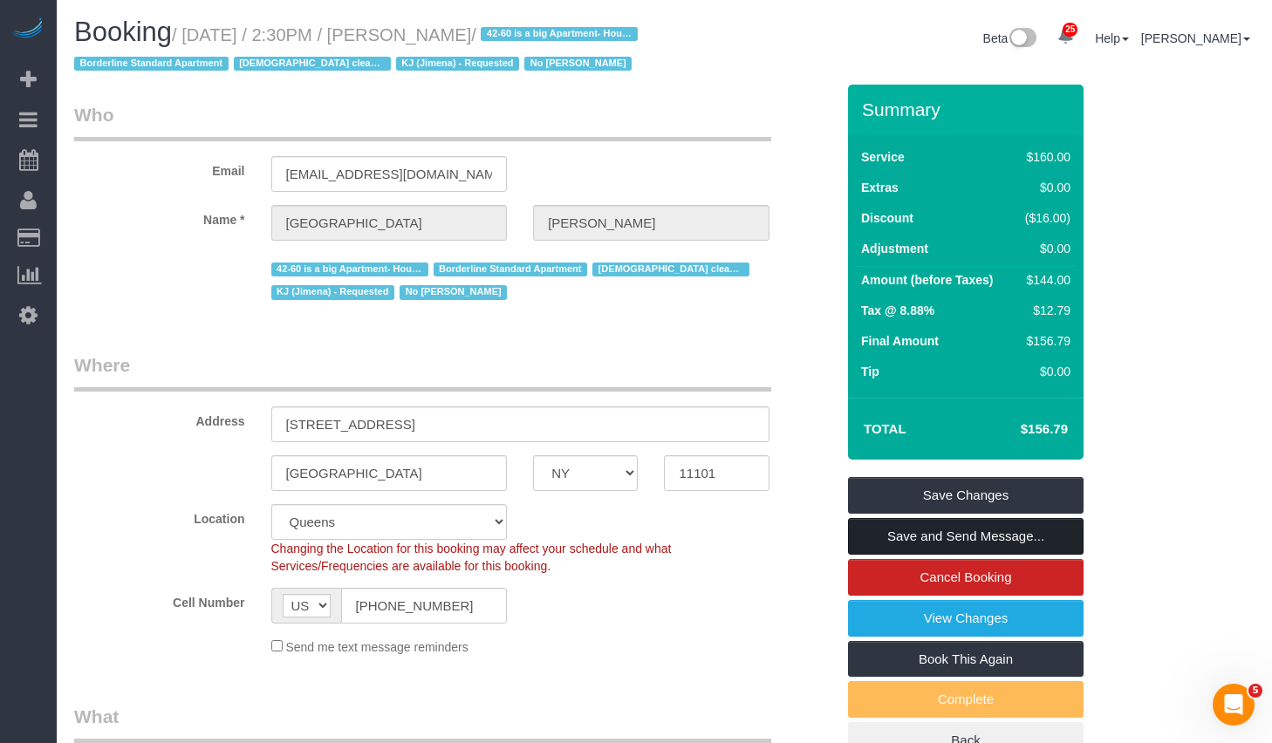
click at [926, 555] on link "Save and Send Message..." at bounding box center [966, 536] width 236 height 37
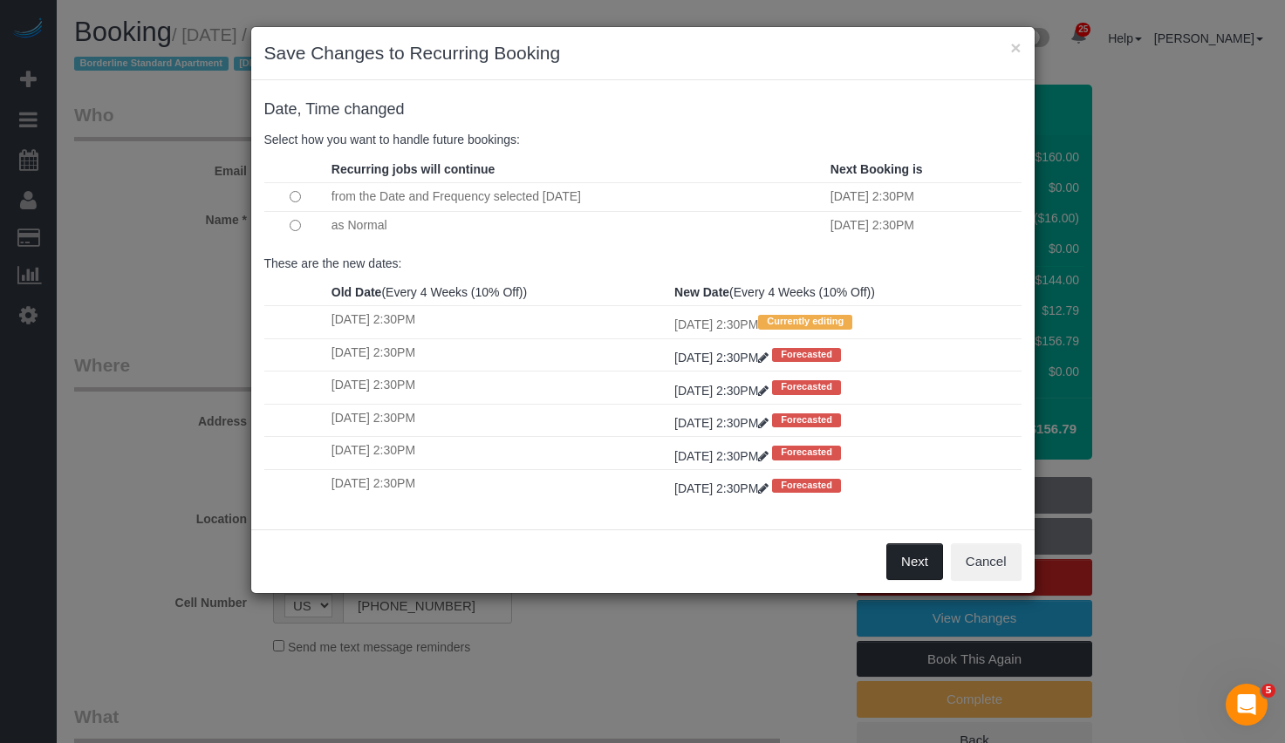
click at [910, 560] on button "Next" at bounding box center [914, 562] width 57 height 37
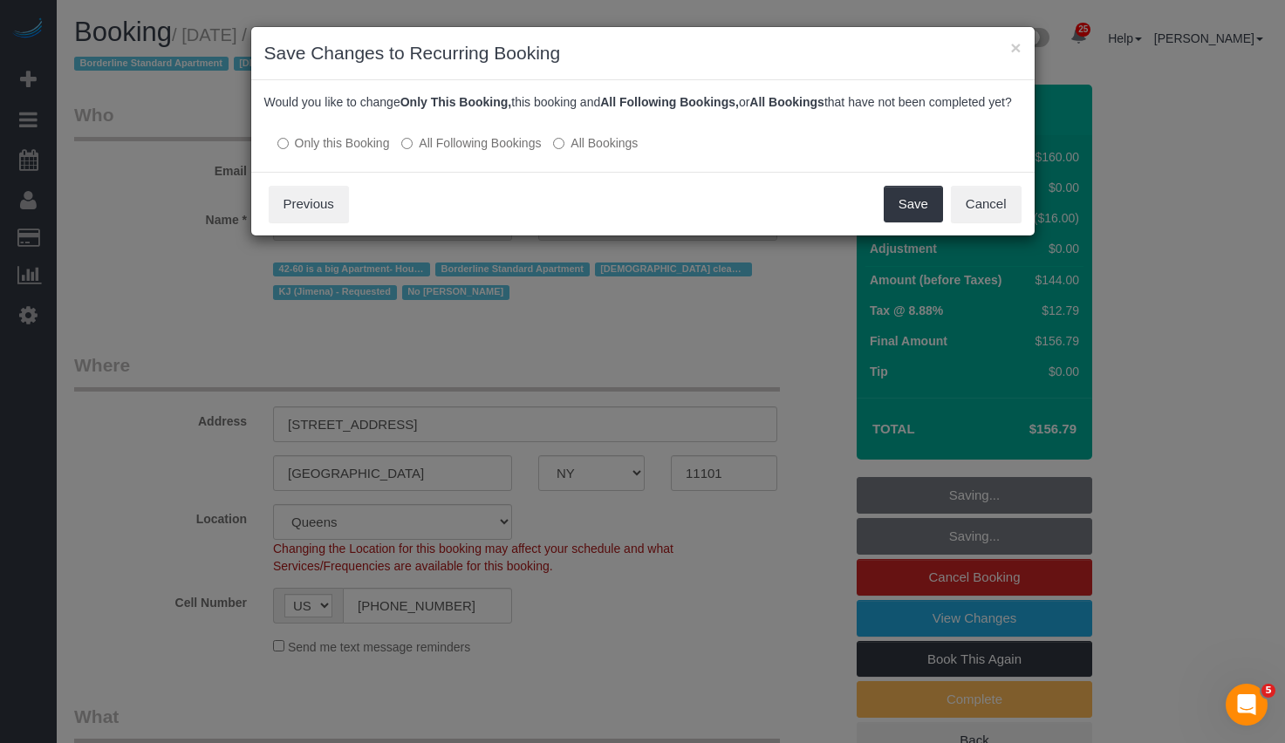
click at [484, 152] on label "All Following Bookings" at bounding box center [471, 142] width 140 height 17
click at [910, 221] on button "Save" at bounding box center [913, 204] width 59 height 37
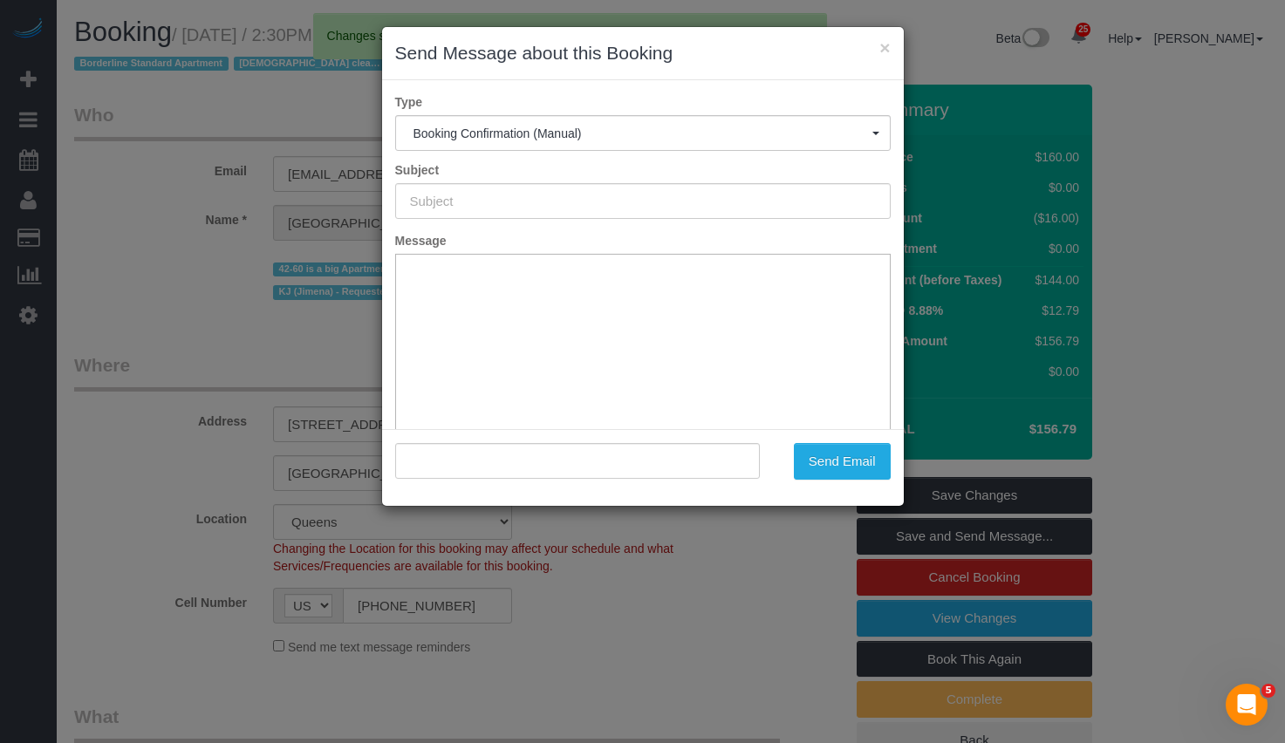
type input "Cleaning Confirmed for [DATE] 2:30pm"
type input ""[PERSON_NAME]" <[EMAIL_ADDRESS][DOMAIN_NAME]>"
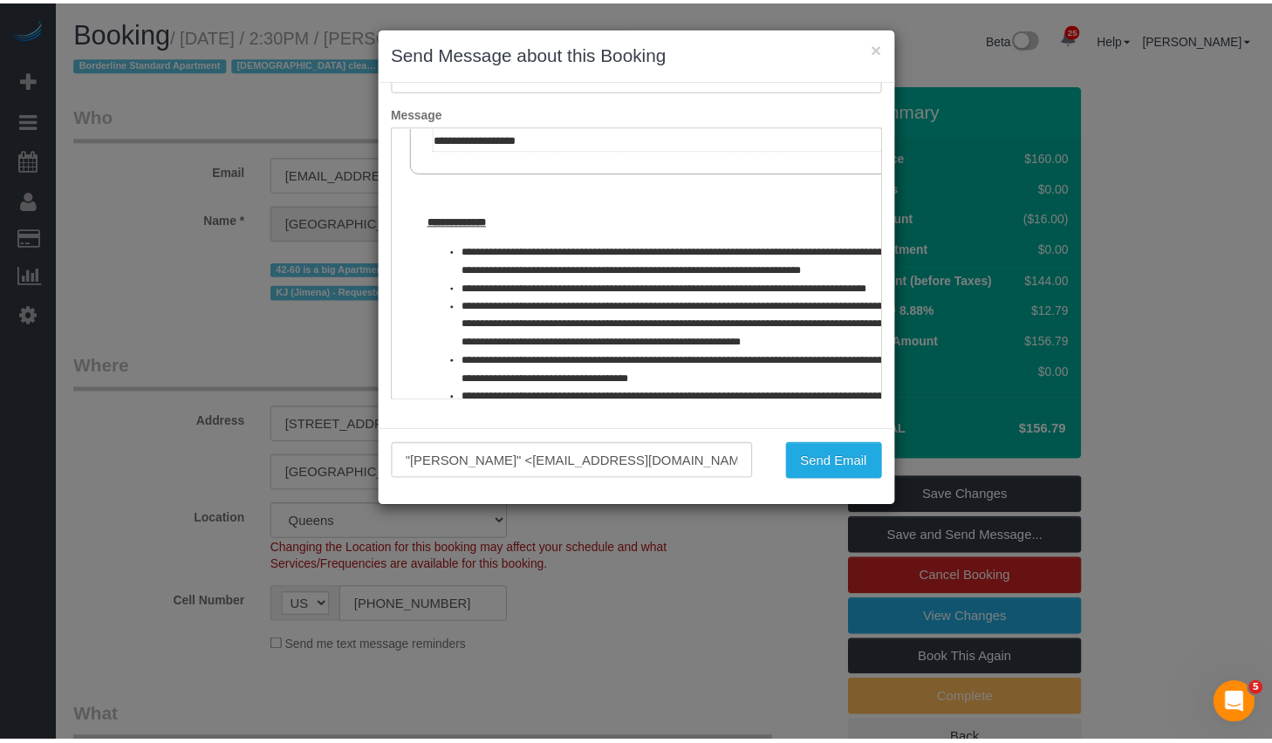
scroll to position [848, 0]
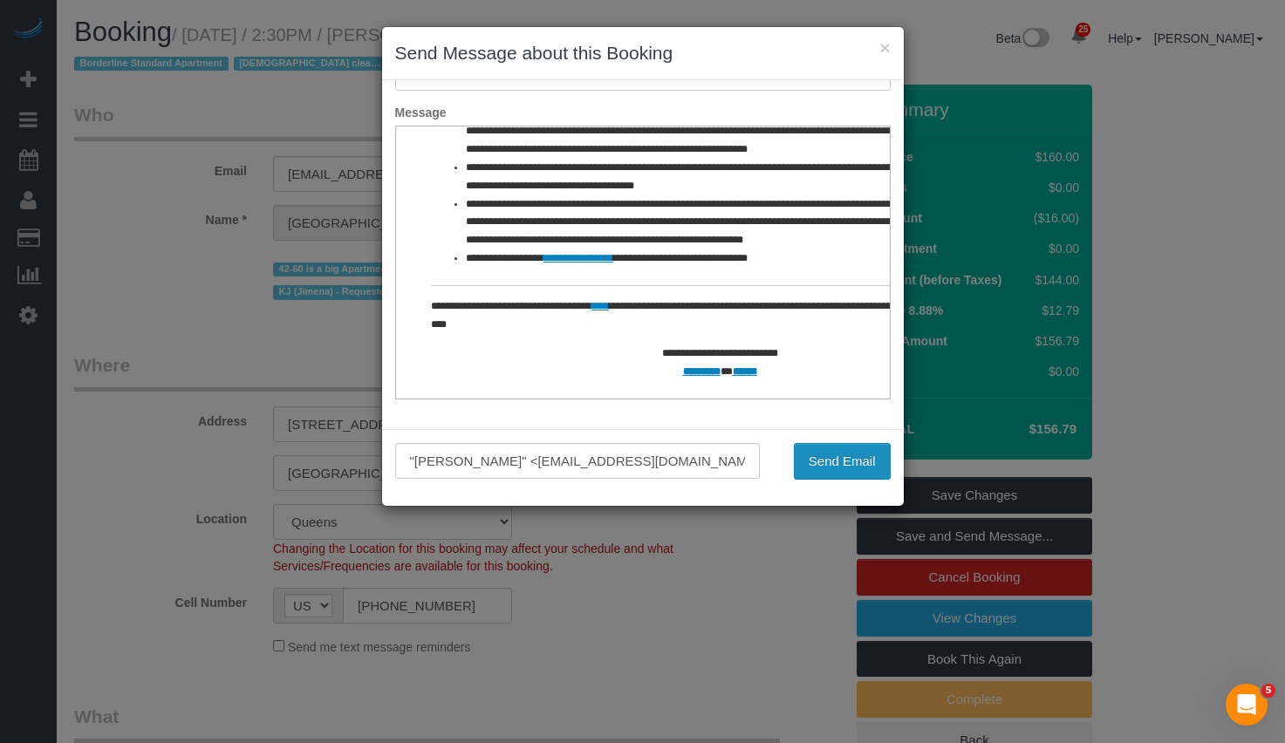
click at [840, 467] on button "Send Email" at bounding box center [842, 461] width 97 height 37
